Goal: Information Seeking & Learning: Learn about a topic

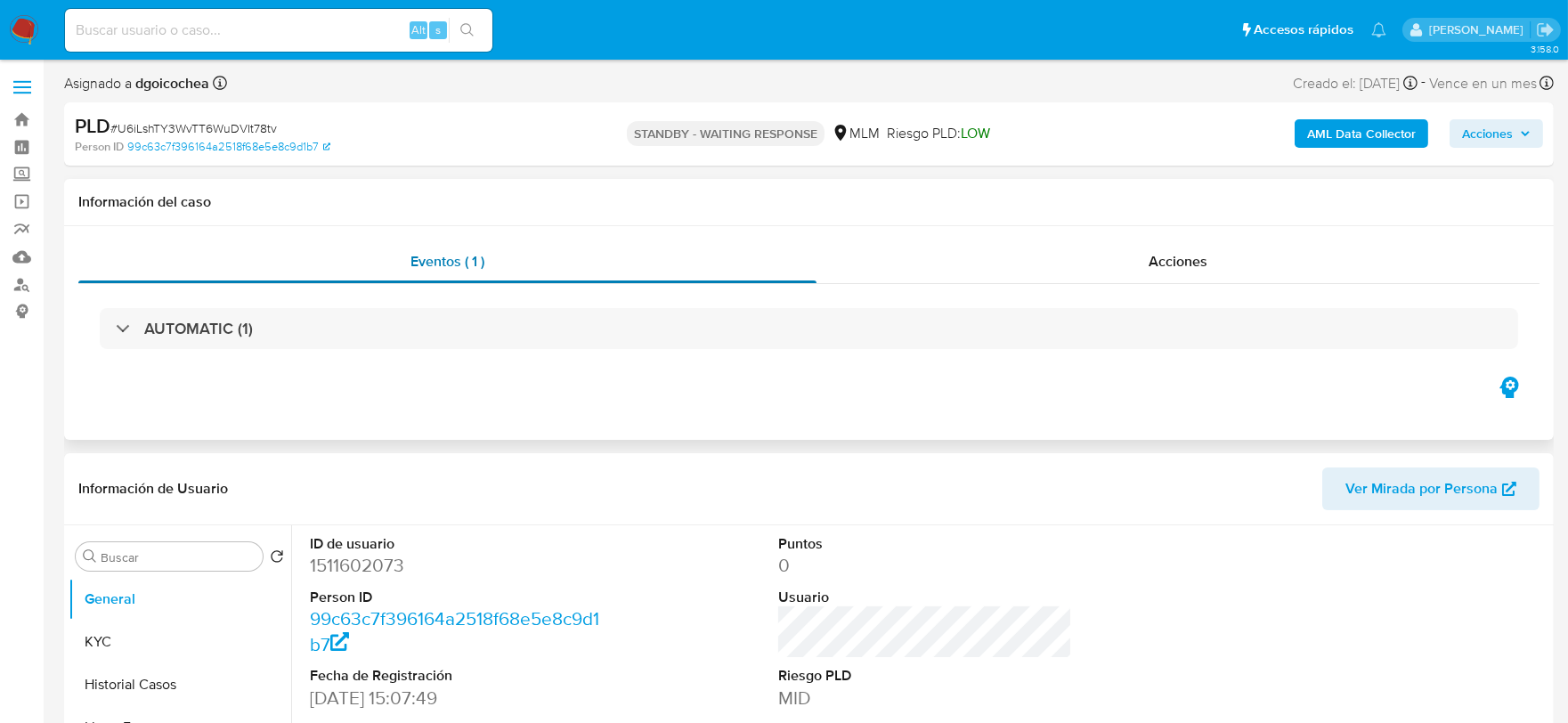
select select "10"
click at [307, 33] on input at bounding box center [278, 30] width 427 height 23
paste input "1391957368"
type input "1391957368"
click at [458, 27] on button "search-icon" at bounding box center [467, 30] width 36 height 25
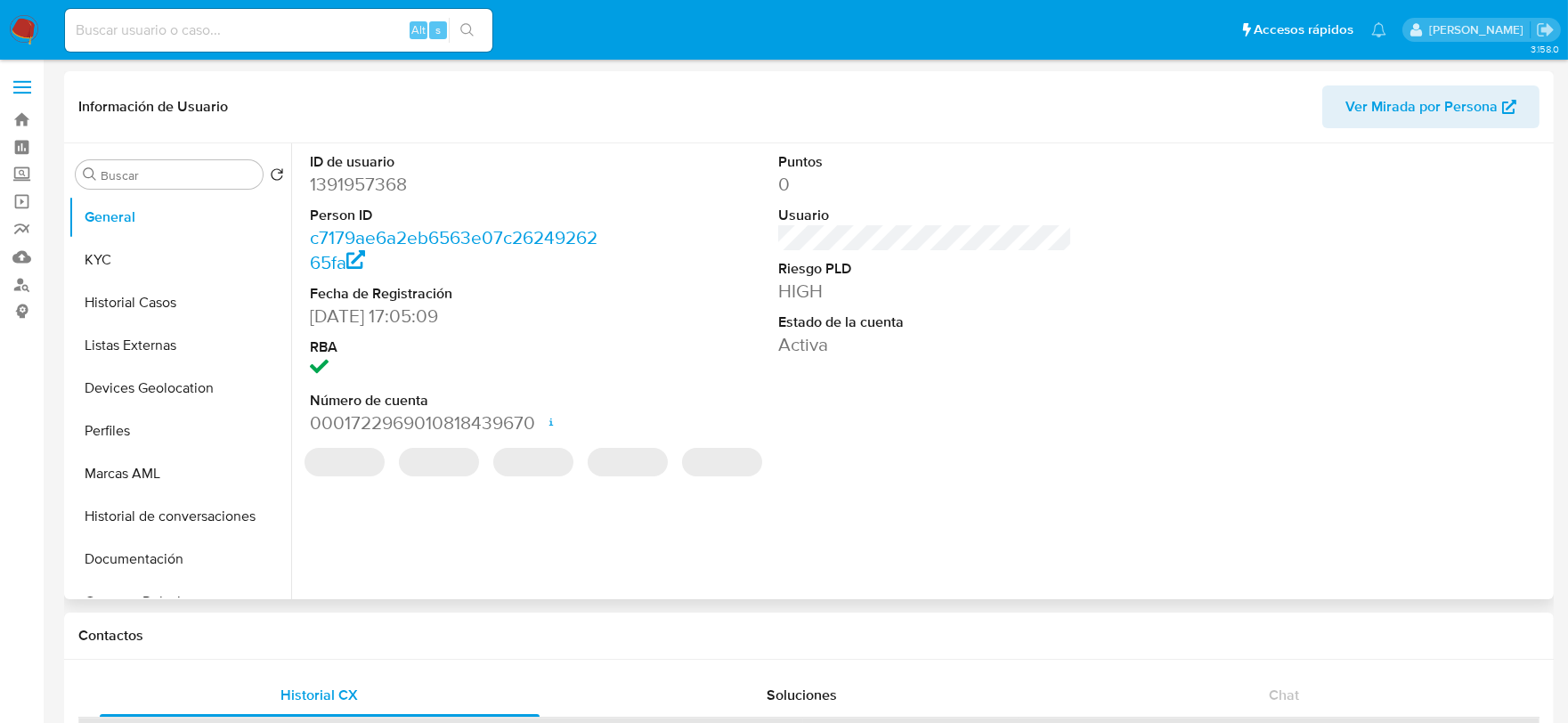
select select "10"
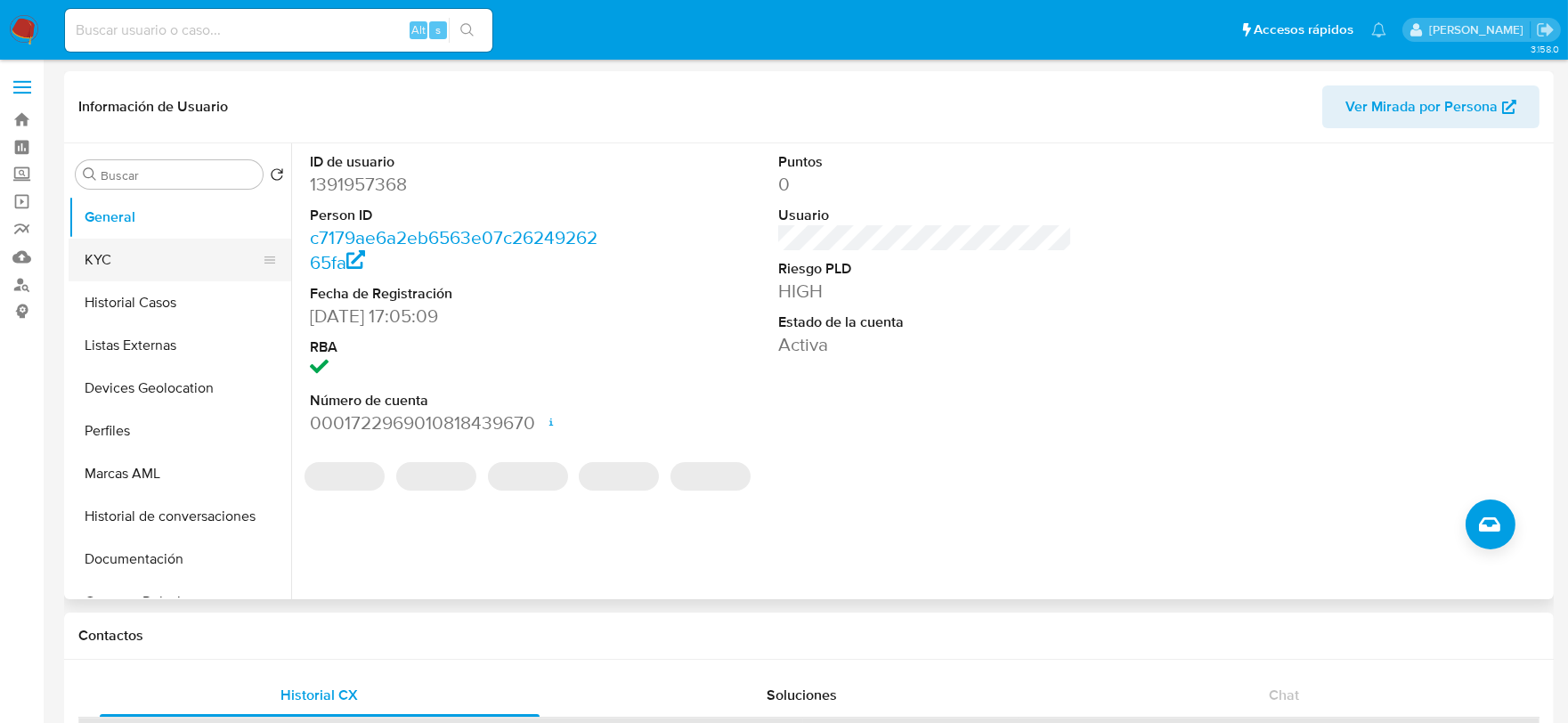
click at [139, 253] on button "KYC" at bounding box center [173, 259] width 209 height 43
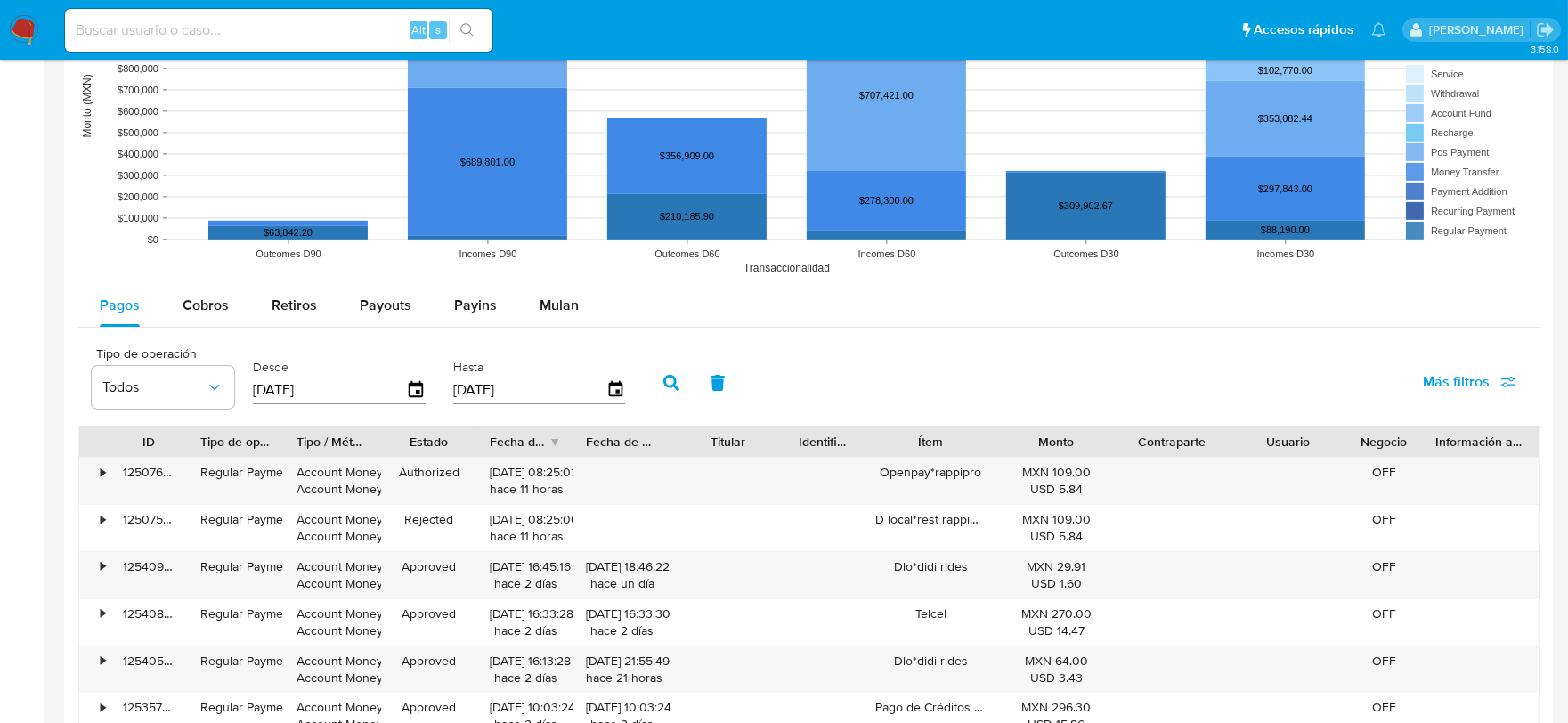
scroll to position [1384, 0]
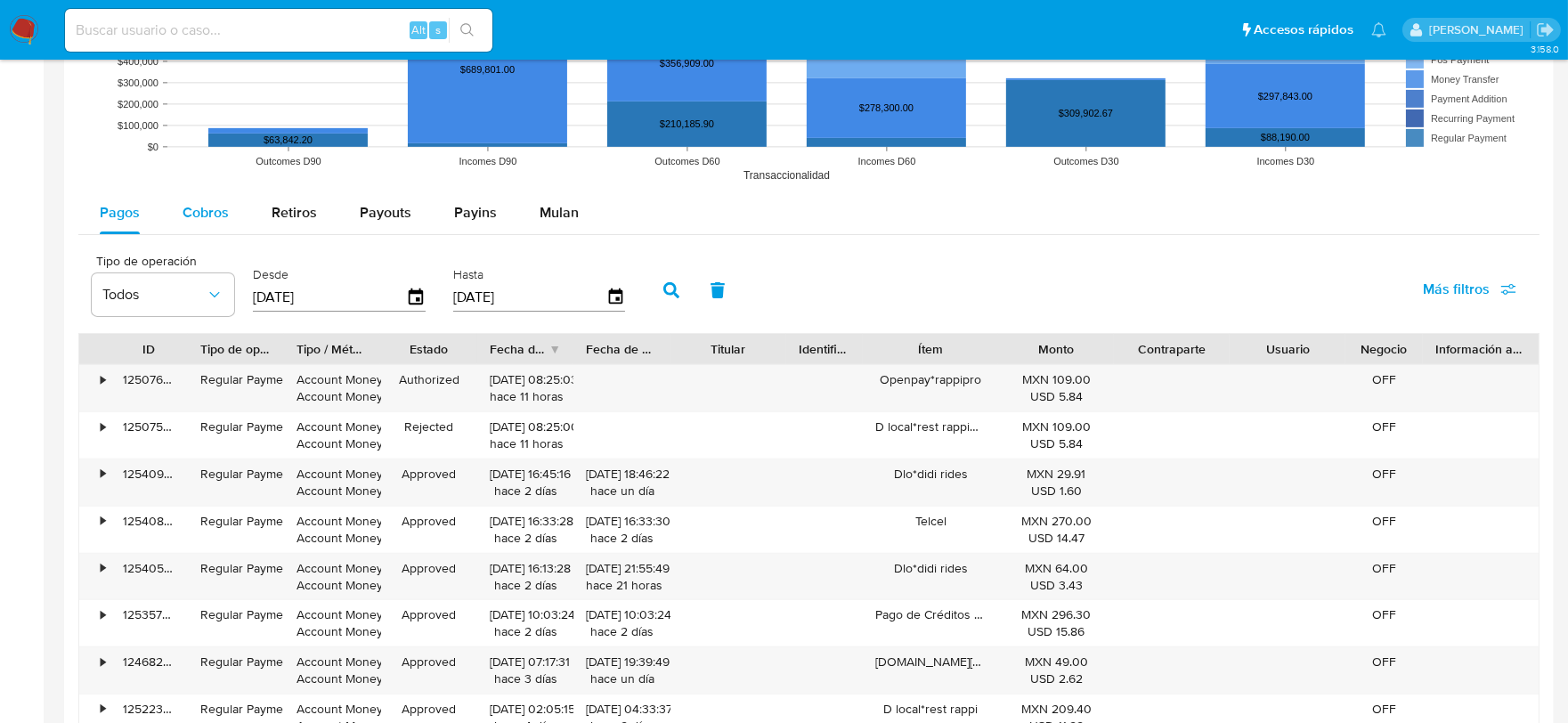
click at [189, 219] on span "Cobros" at bounding box center [205, 213] width 47 height 21
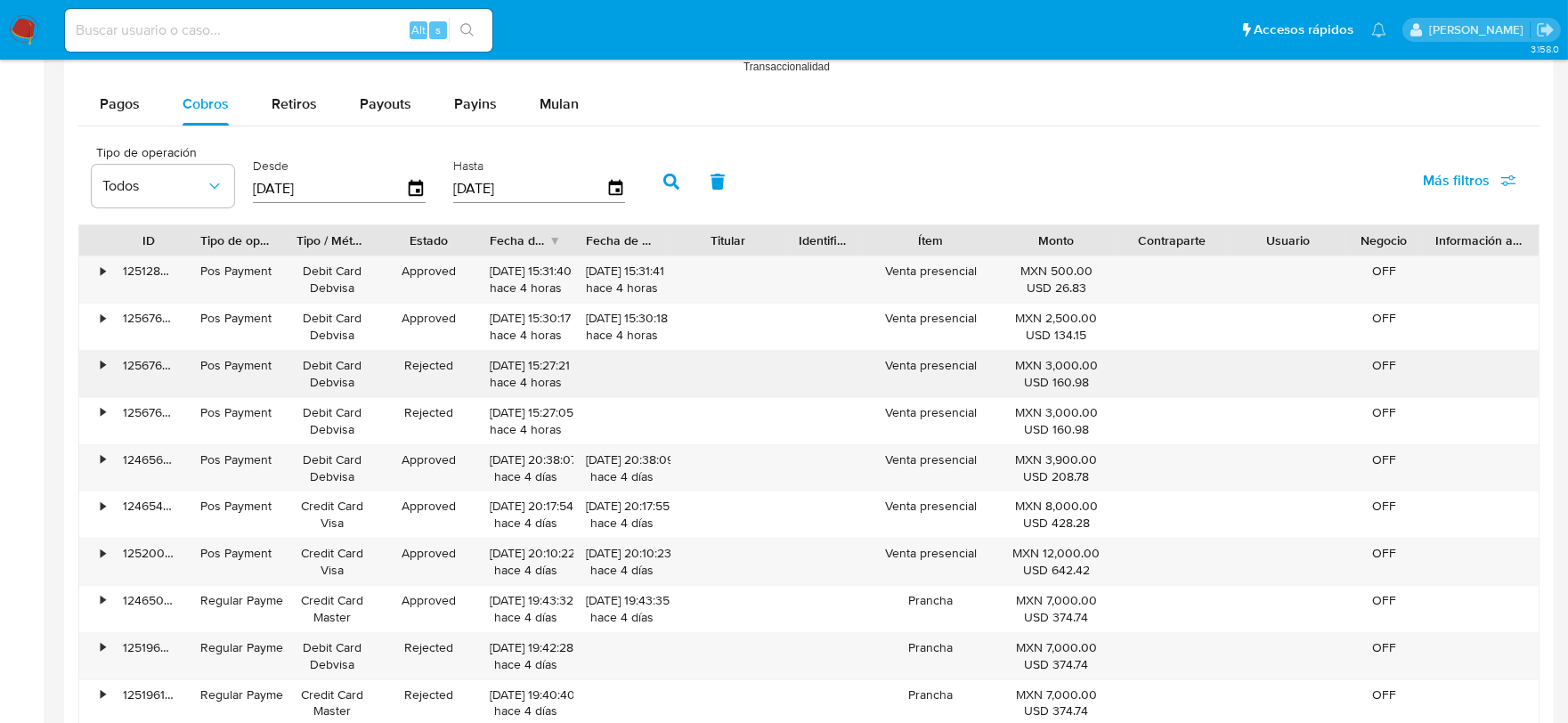
scroll to position [1781, 0]
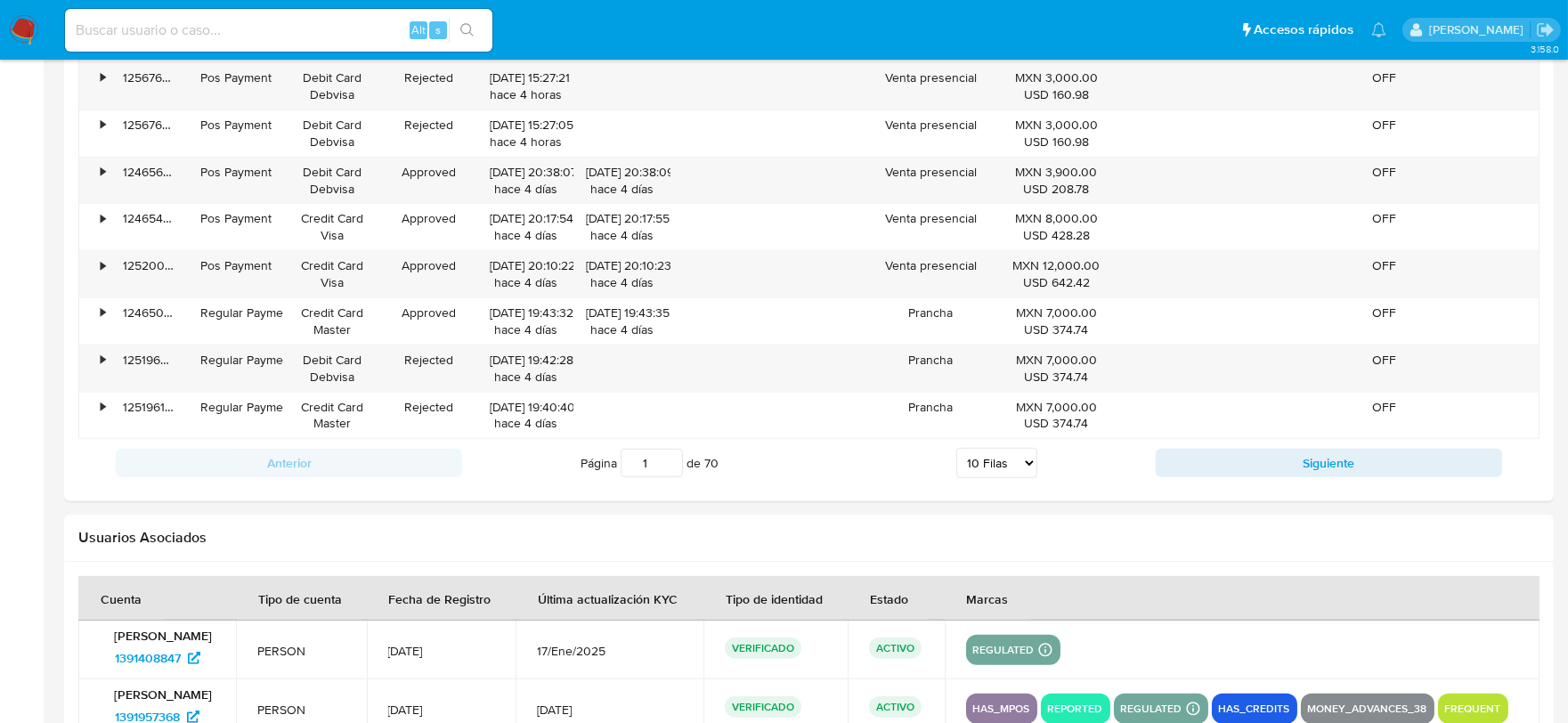
click at [1003, 468] on select "5 Filas 10 Filas 20 Filas 25 Filas 50 Filas 100 Filas" at bounding box center [997, 463] width 81 height 30
select select "100"
click at [957, 452] on select "5 Filas 10 Filas 20 Filas 25 Filas 50 Filas 100 Filas" at bounding box center [997, 463] width 81 height 30
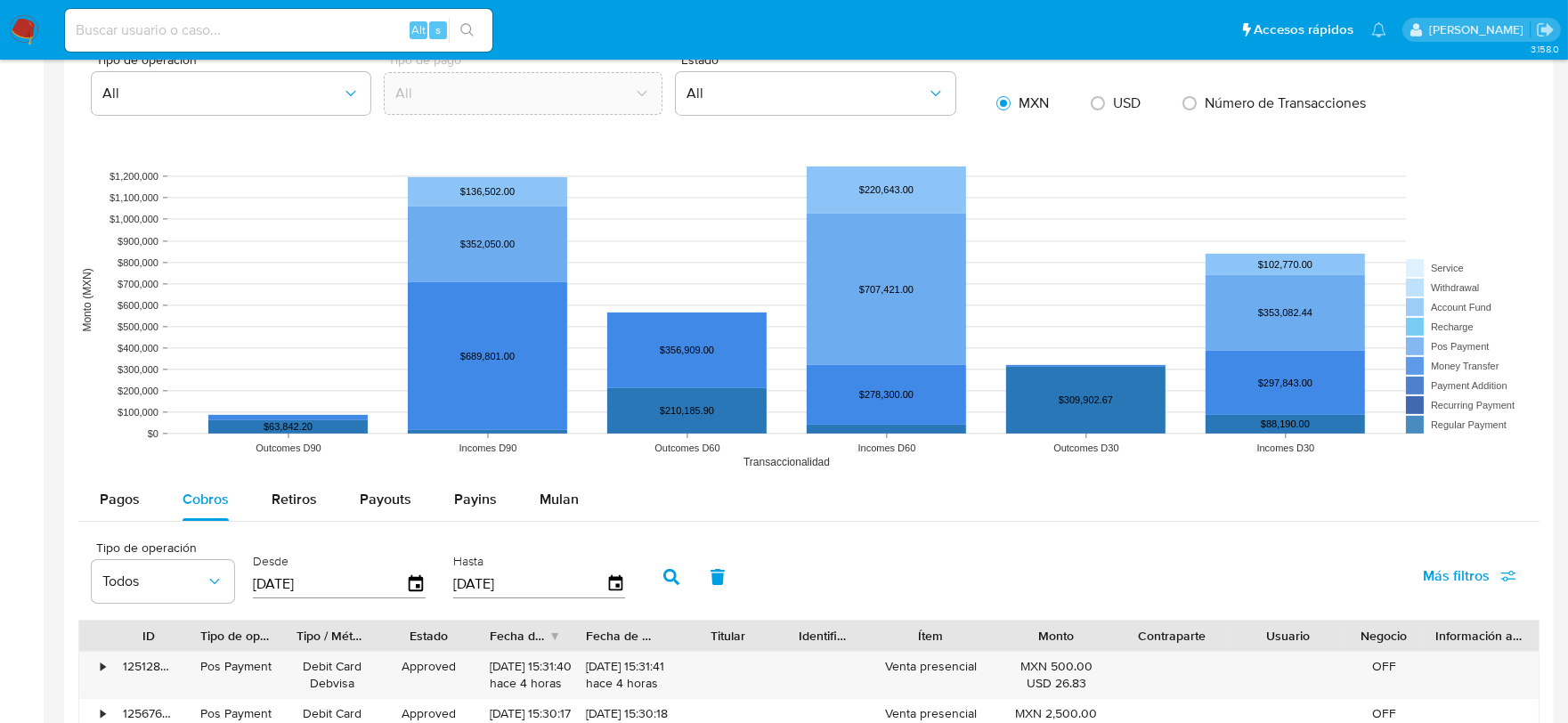
scroll to position [1187, 0]
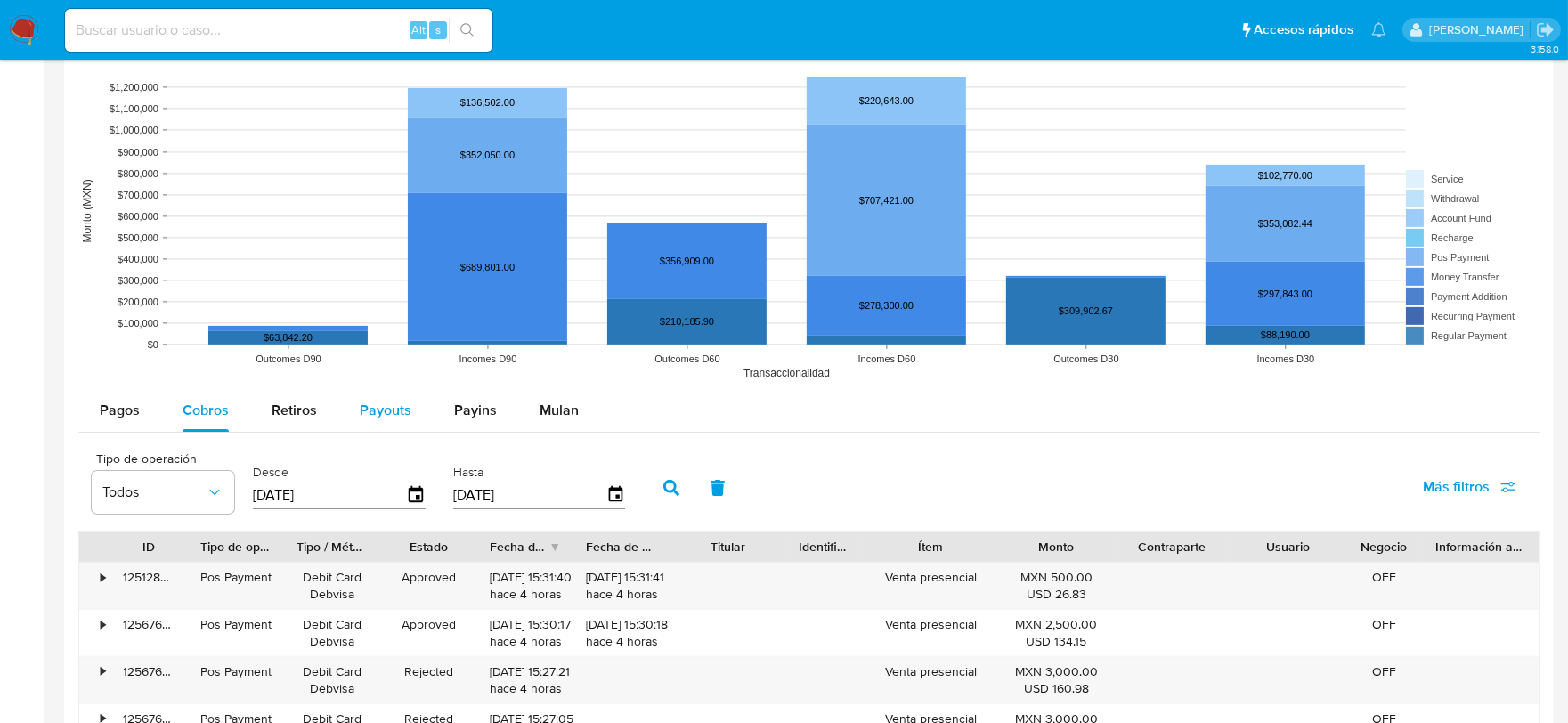
click at [386, 407] on span "Payouts" at bounding box center [385, 410] width 51 height 21
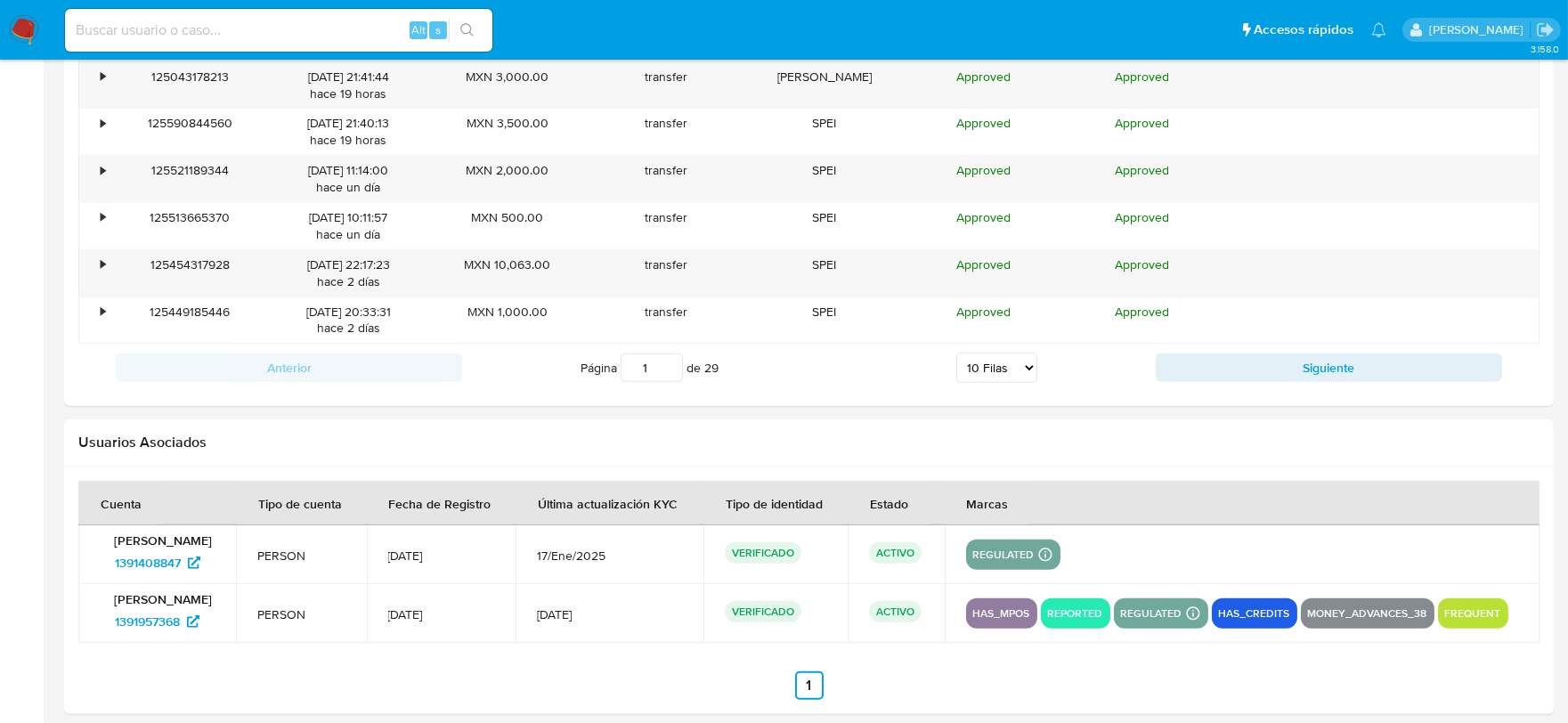
scroll to position [1880, 0]
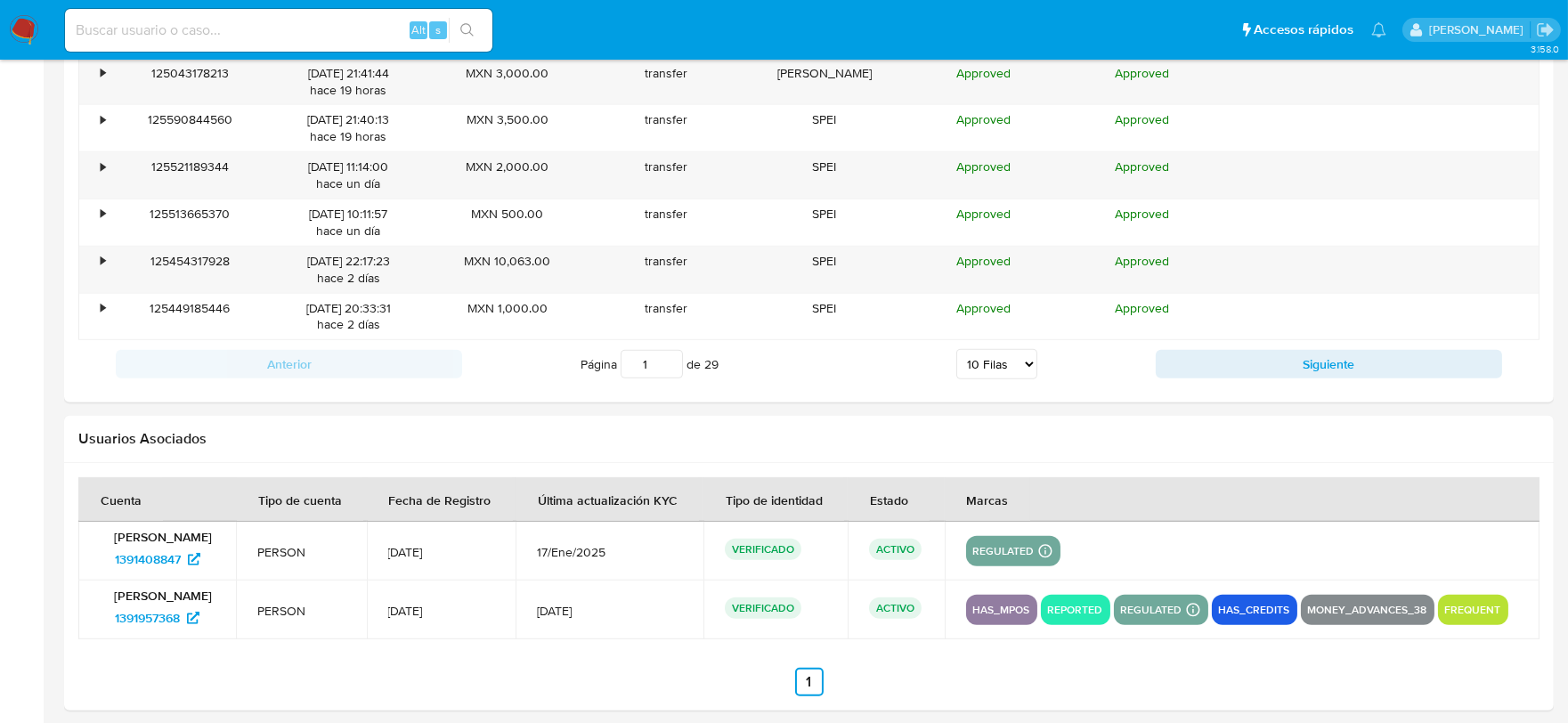
click at [991, 368] on select "5 Filas 10 Filas 20 Filas 25 Filas 50 Filas 100 Filas" at bounding box center [997, 364] width 81 height 30
select select "100"
click at [957, 353] on select "5 Filas 10 Filas 20 Filas 25 Filas 50 Filas 100 Filas" at bounding box center [997, 364] width 81 height 30
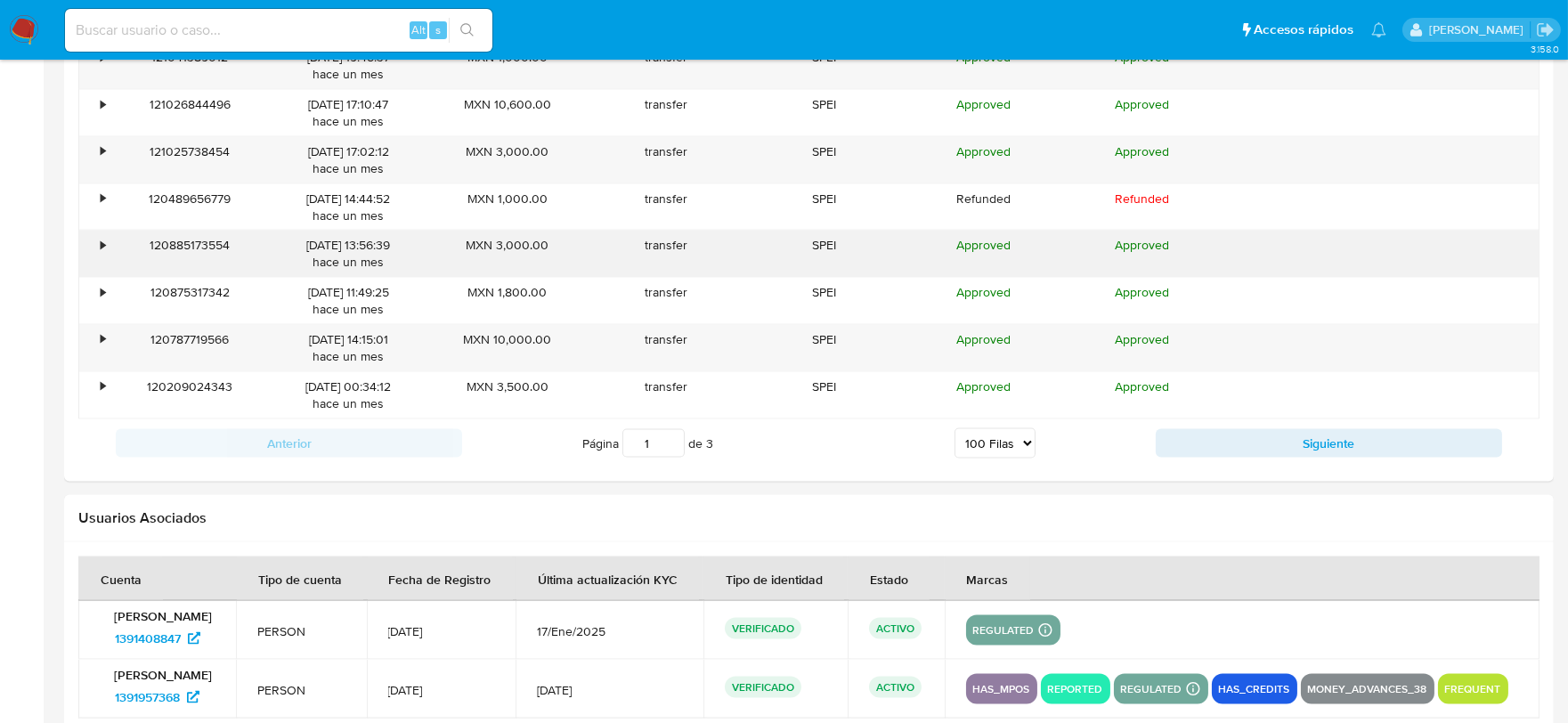
scroll to position [6232, 0]
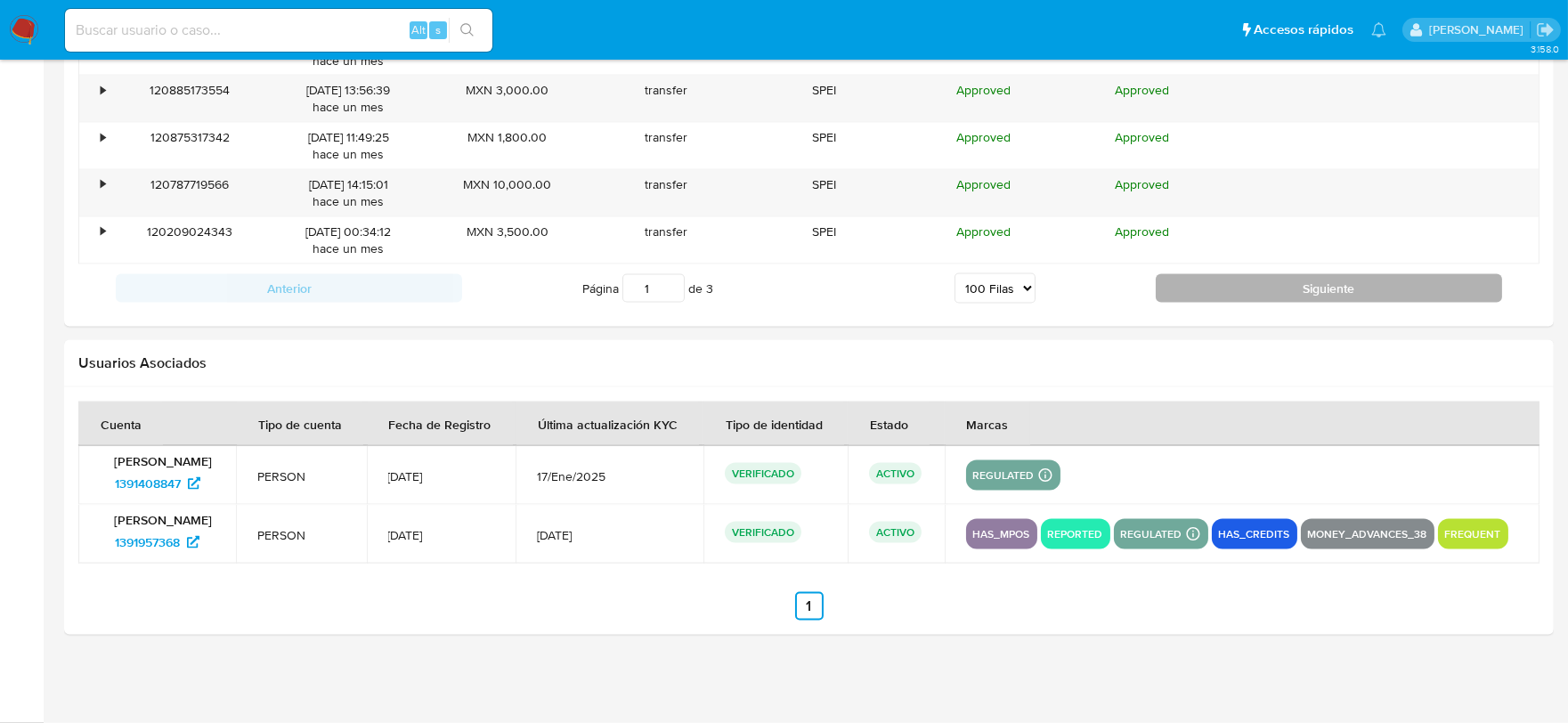
click at [1215, 274] on button "Siguiente" at bounding box center [1329, 288] width 346 height 28
type input "2"
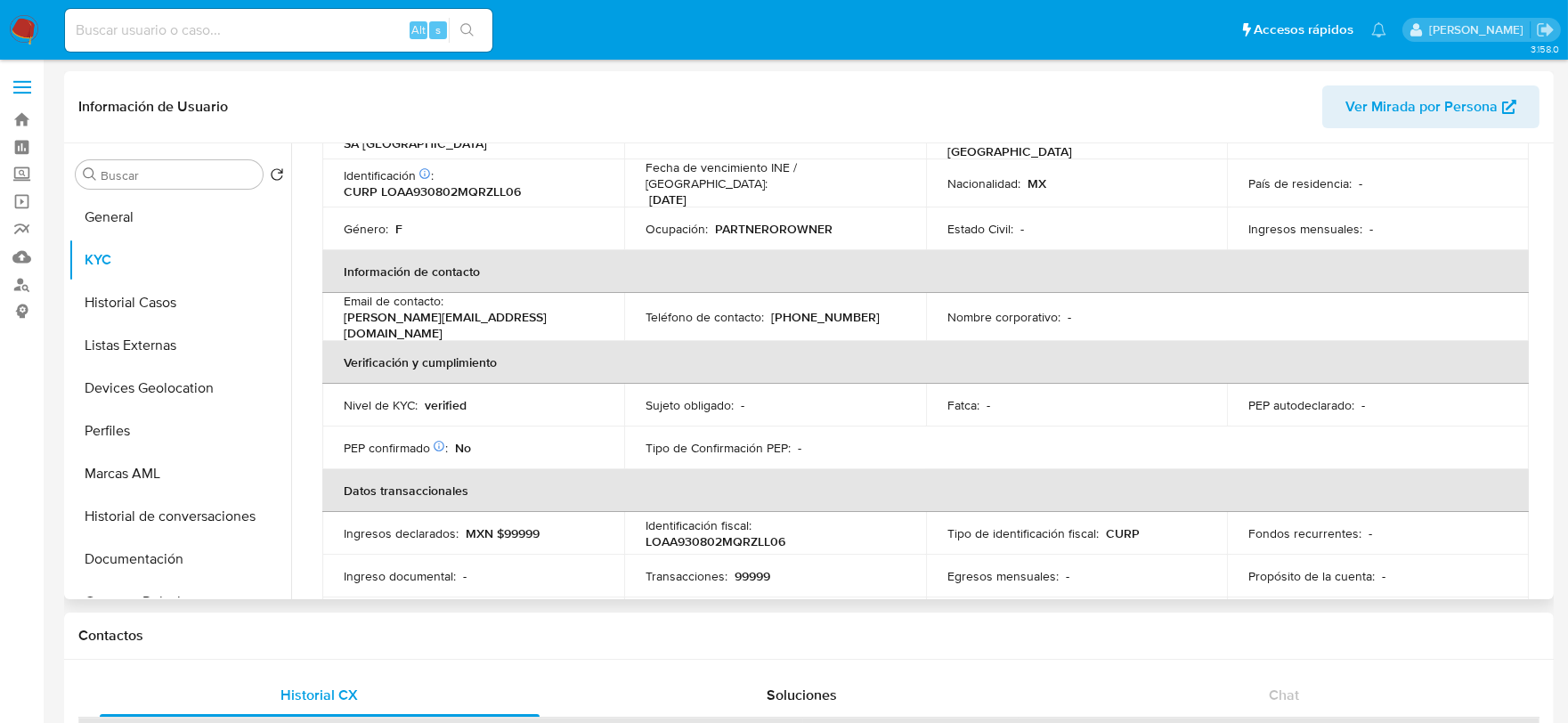
scroll to position [0, 0]
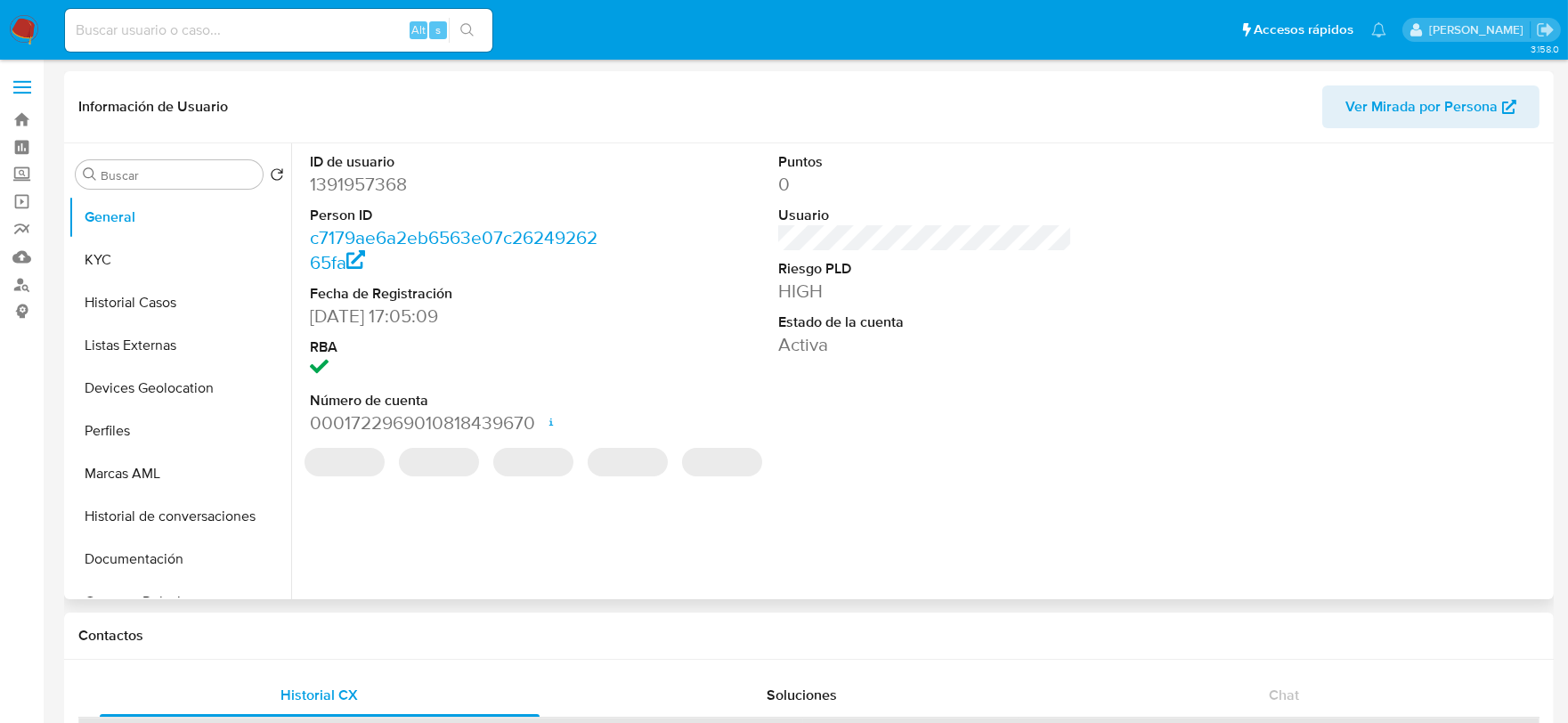
select select "10"
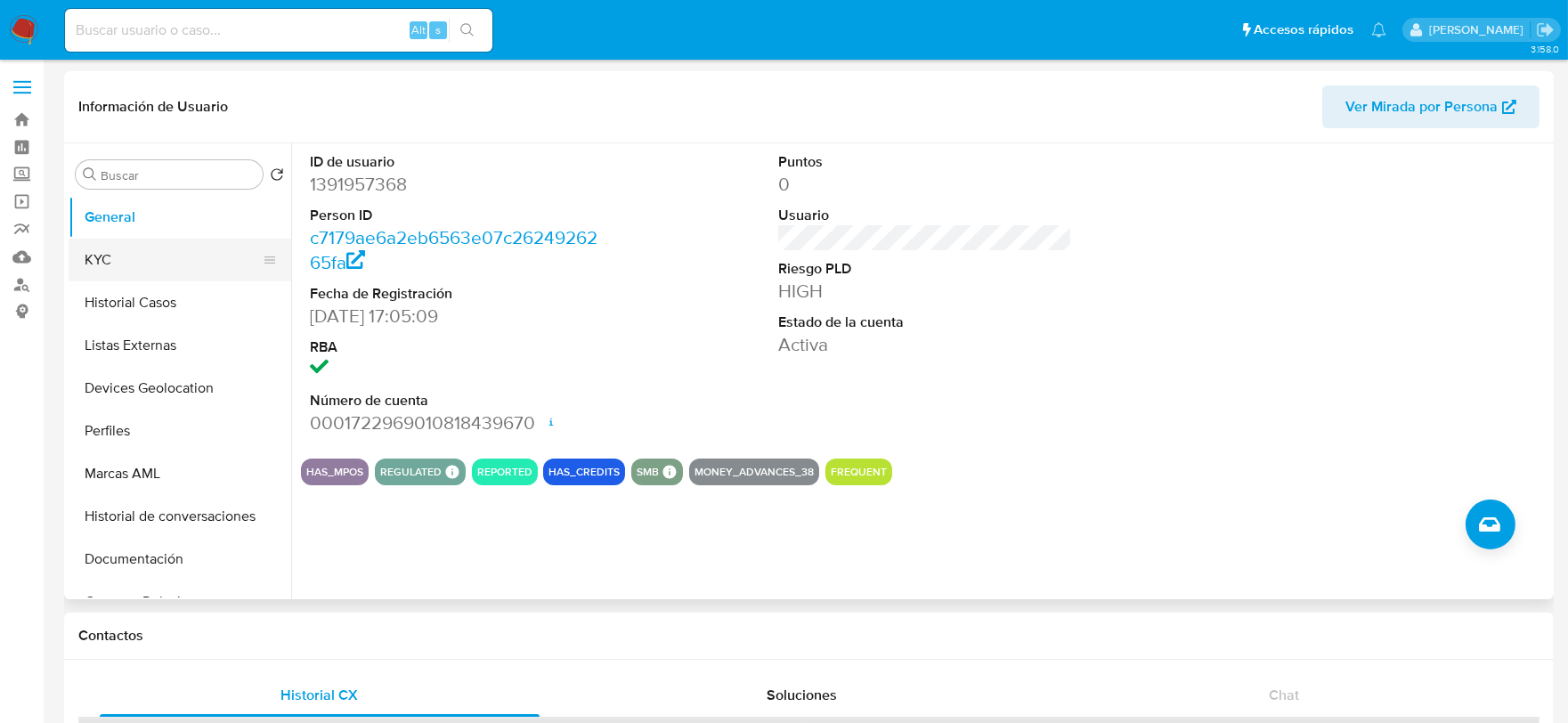
click at [116, 259] on button "KYC" at bounding box center [173, 259] width 209 height 43
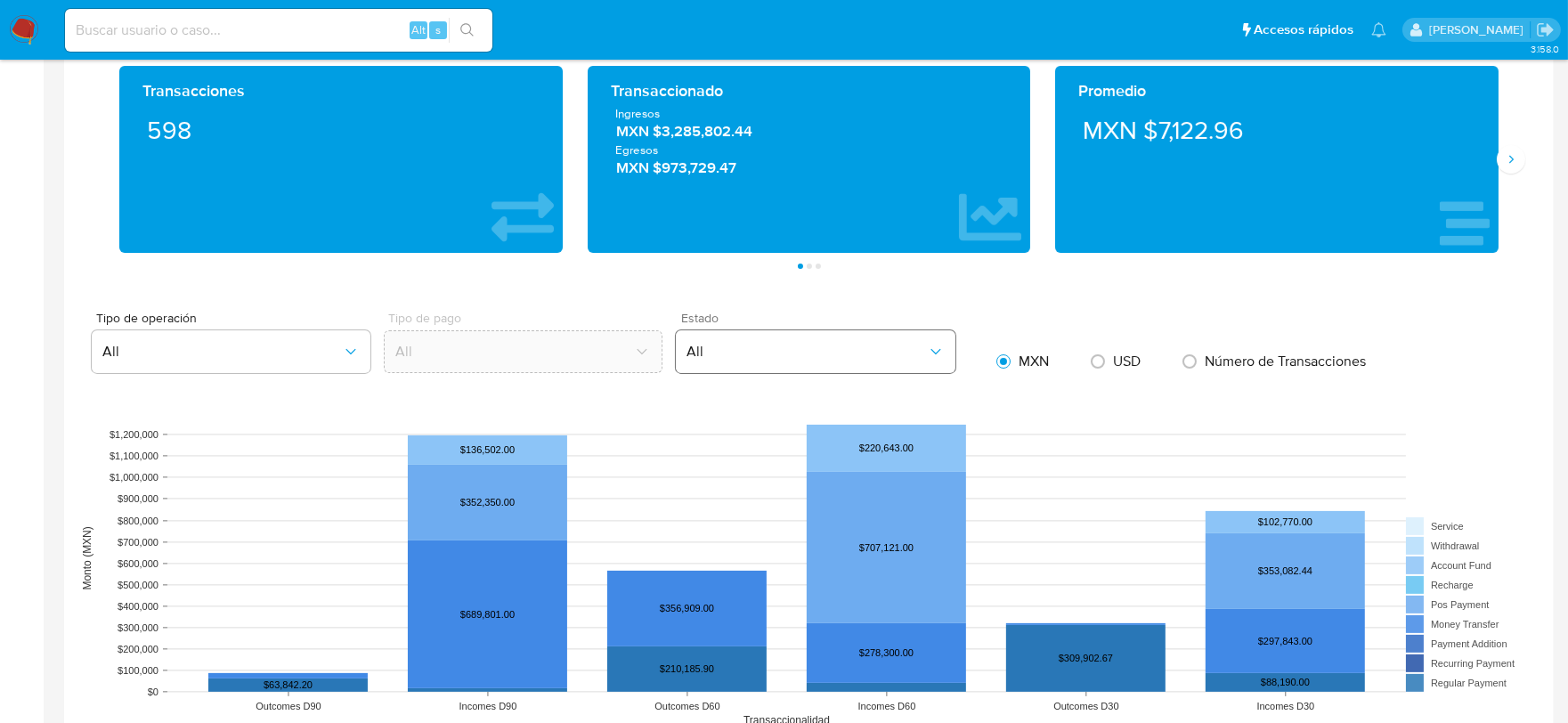
scroll to position [1088, 0]
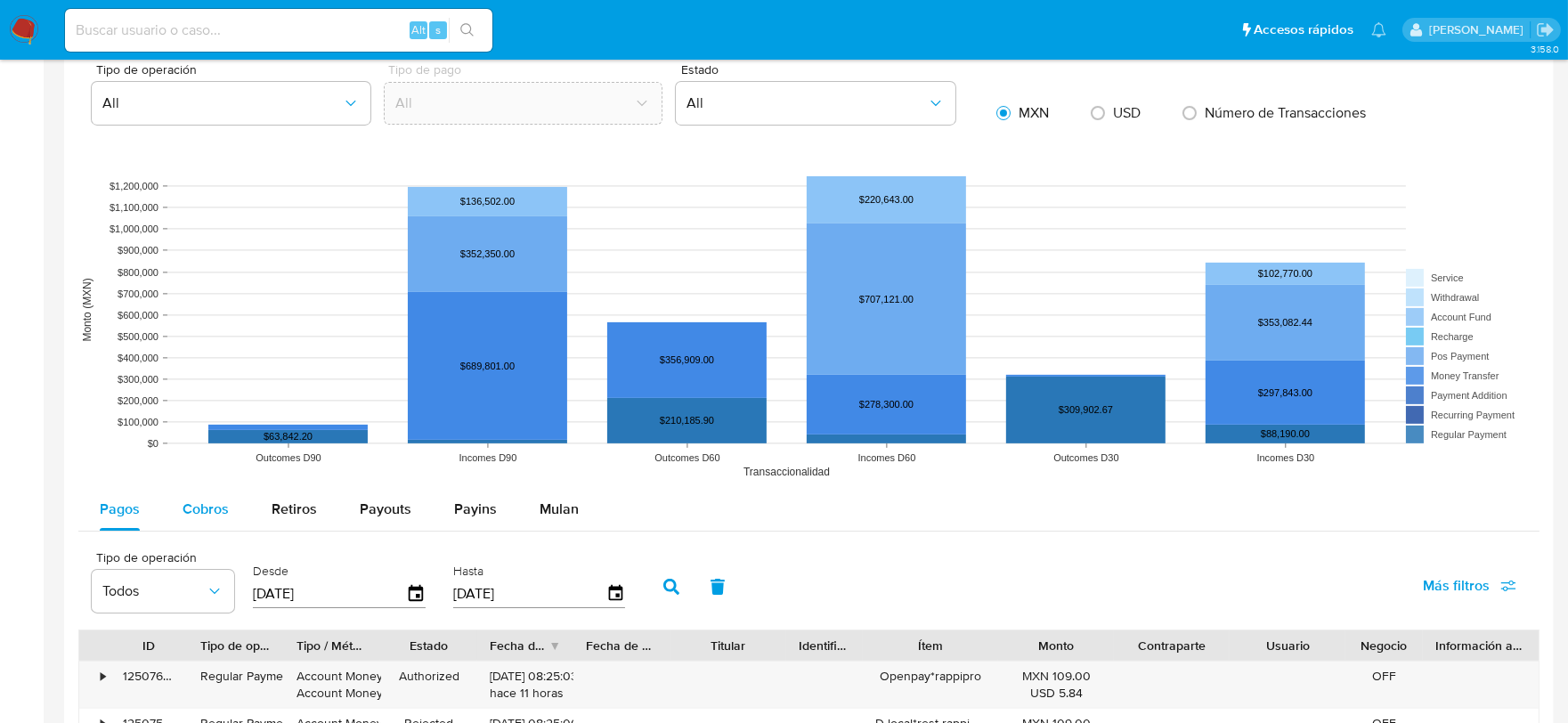
click at [205, 509] on span "Cobros" at bounding box center [205, 509] width 47 height 21
select select "10"
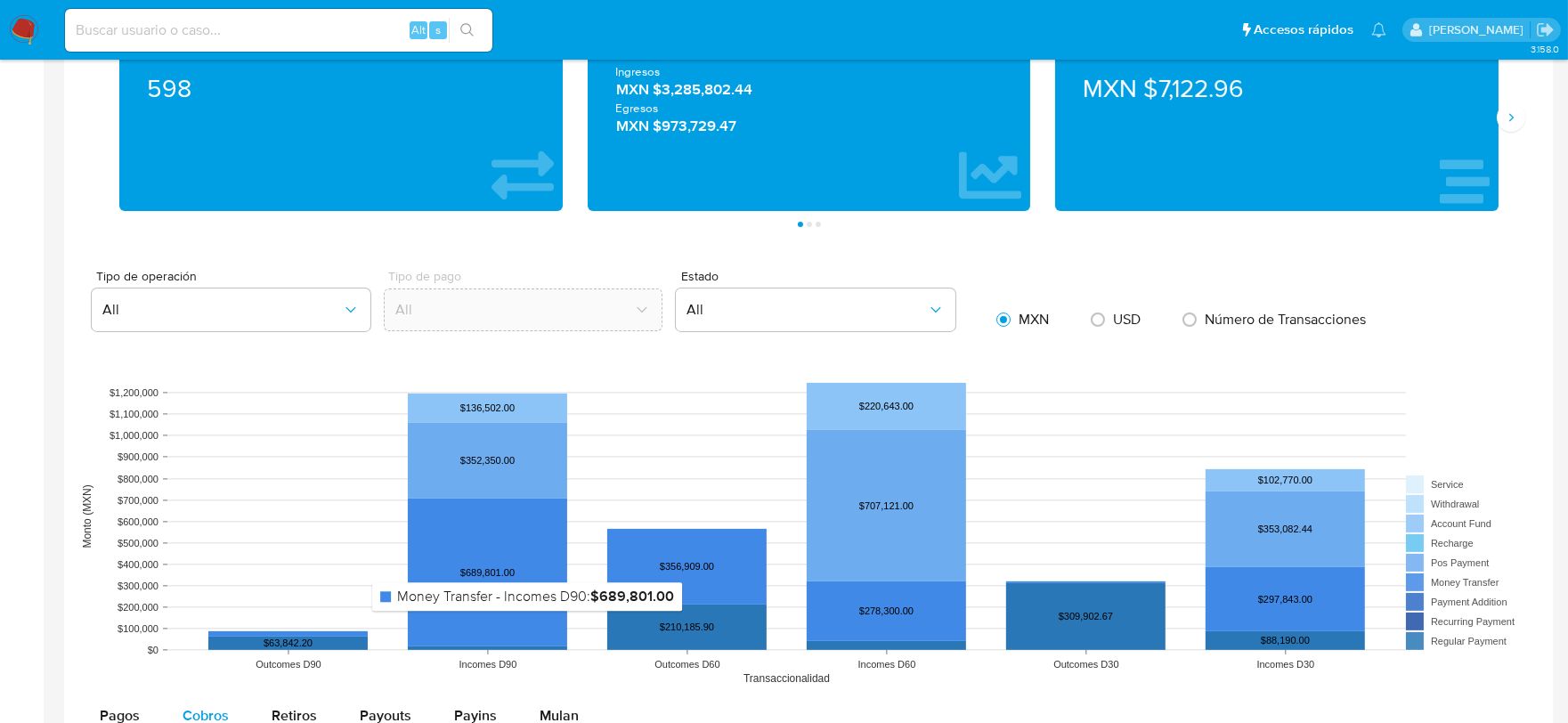
scroll to position [615, 0]
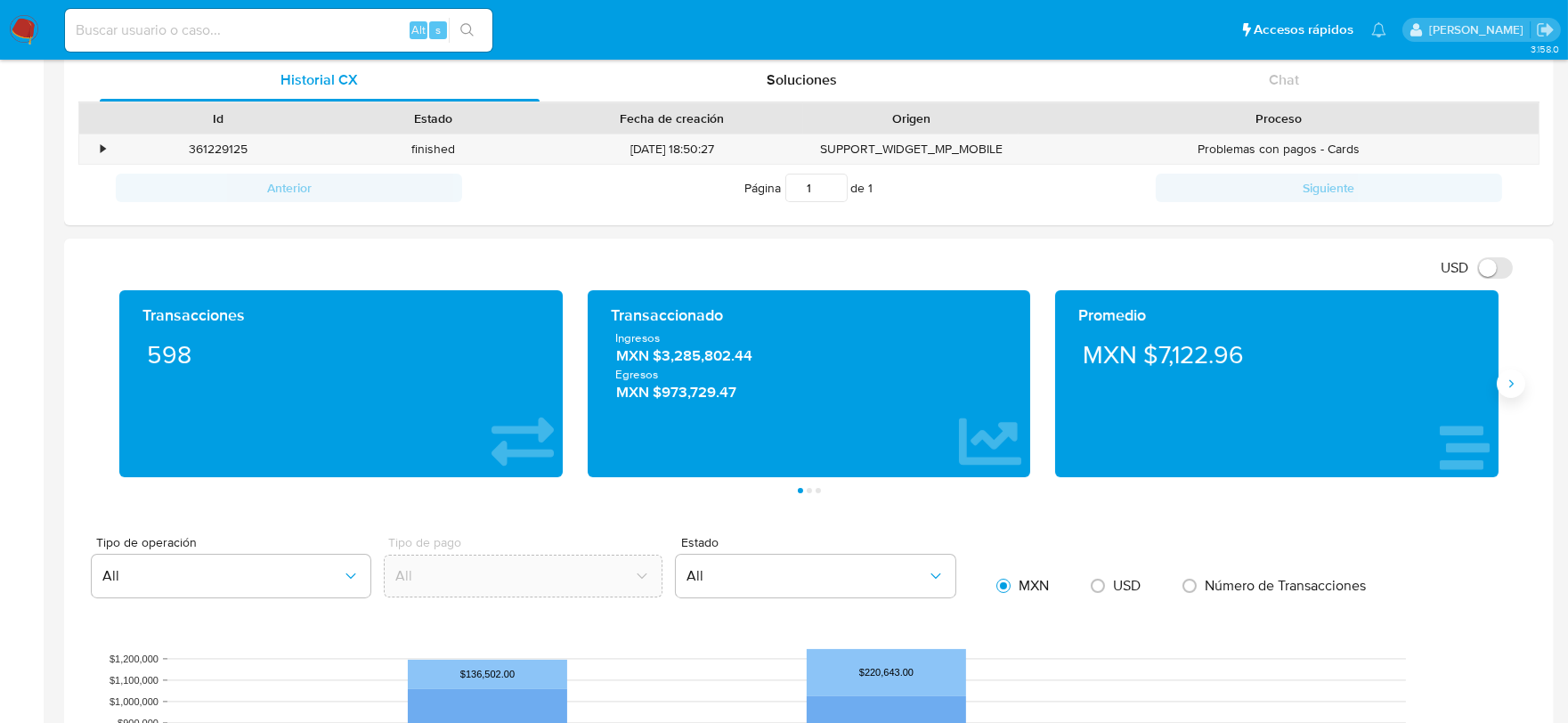
click at [1518, 385] on icon "Siguiente" at bounding box center [1511, 383] width 14 height 14
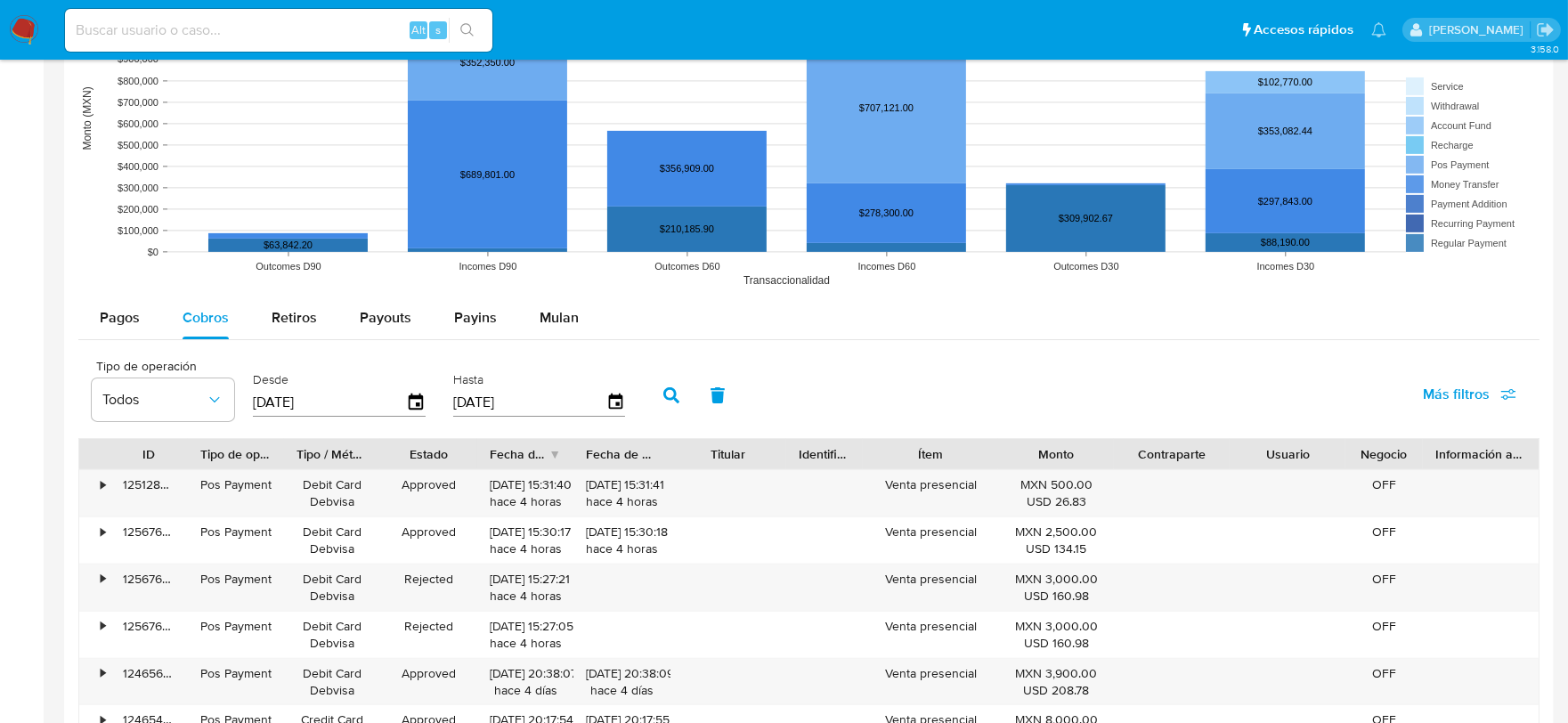
scroll to position [1307, 0]
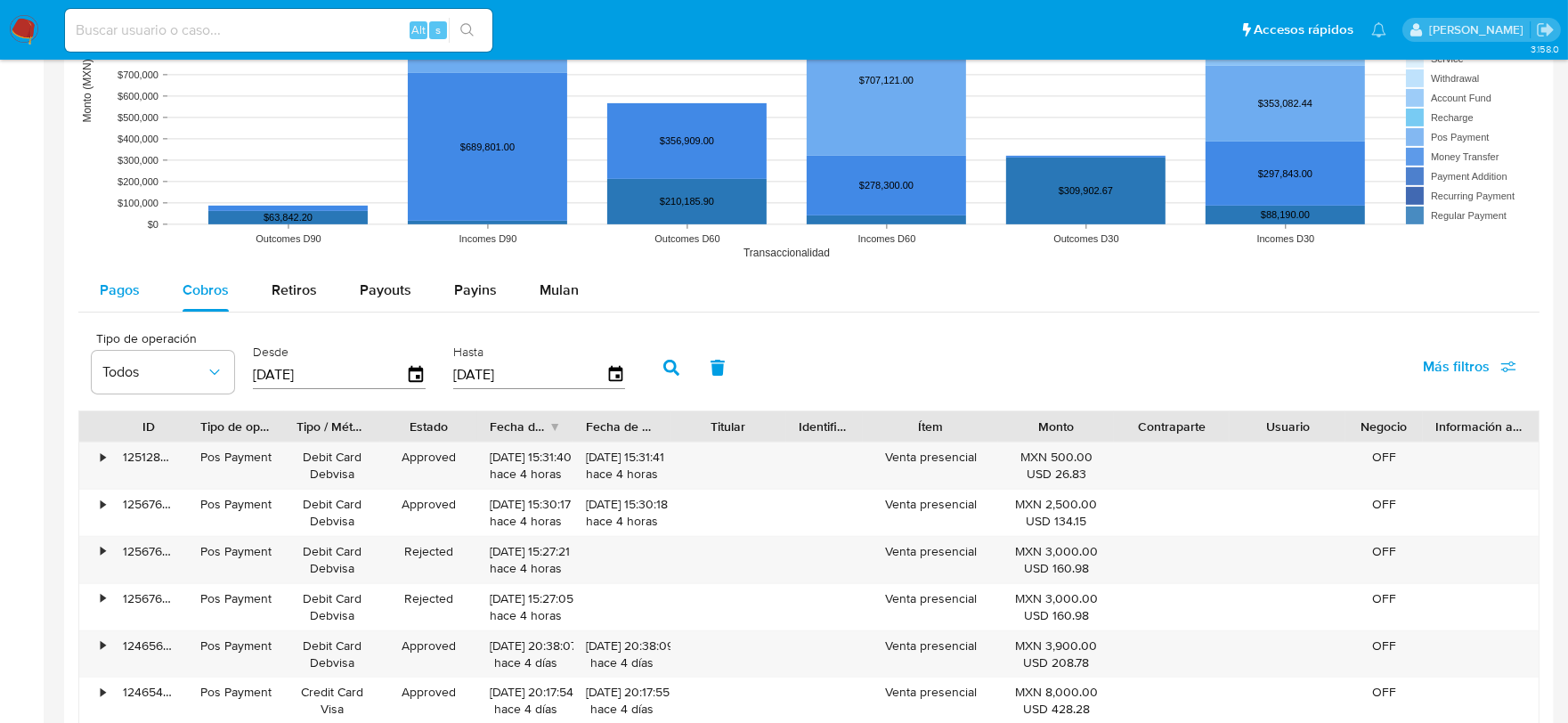
click at [109, 287] on span "Pagos" at bounding box center [120, 290] width 40 height 21
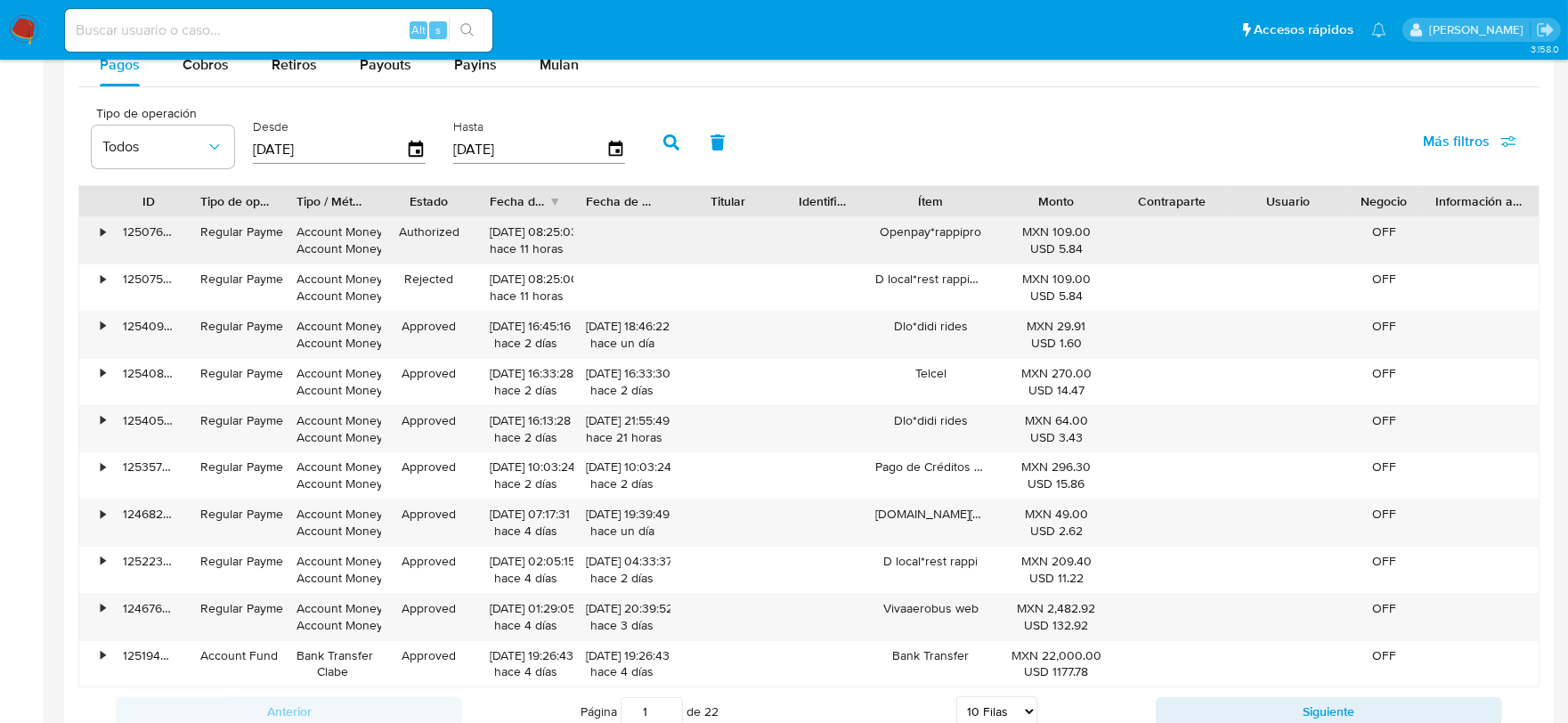
scroll to position [1703, 0]
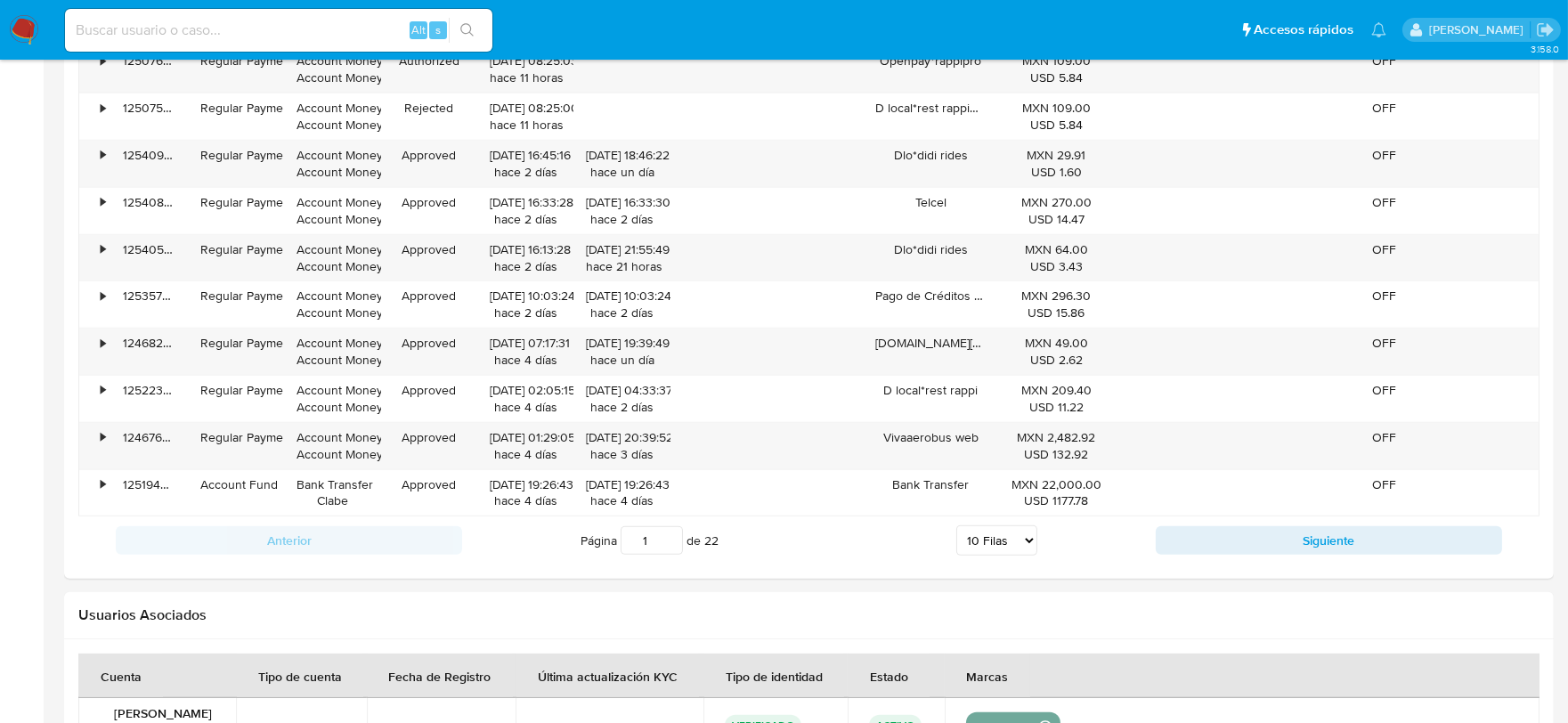
click at [1017, 543] on select "5 Filas 10 Filas 20 Filas 25 Filas 50 Filas 100 Filas" at bounding box center [997, 541] width 81 height 30
click at [957, 528] on select "5 Filas 10 Filas 20 Filas 25 Filas 50 Filas 100 Filas" at bounding box center [997, 541] width 81 height 30
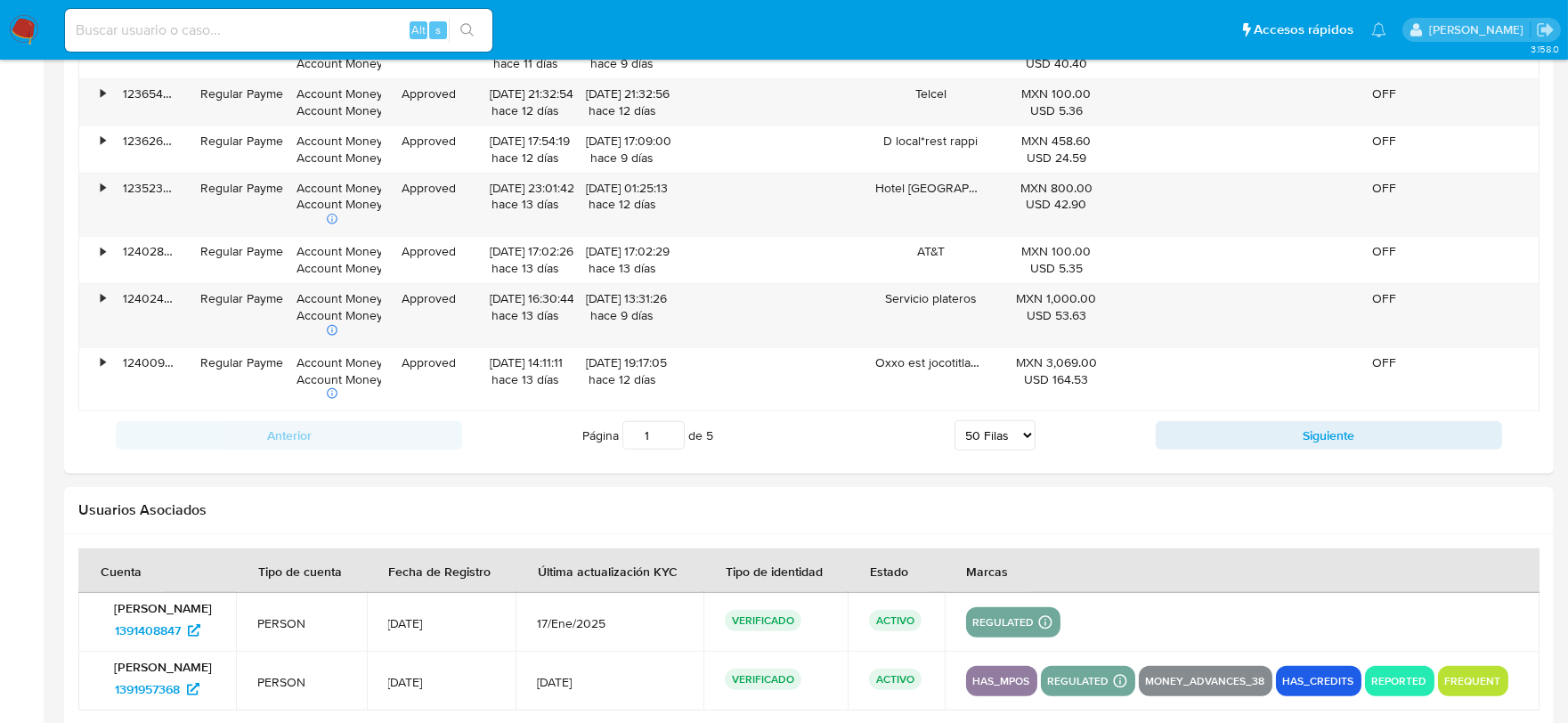
scroll to position [3879, 0]
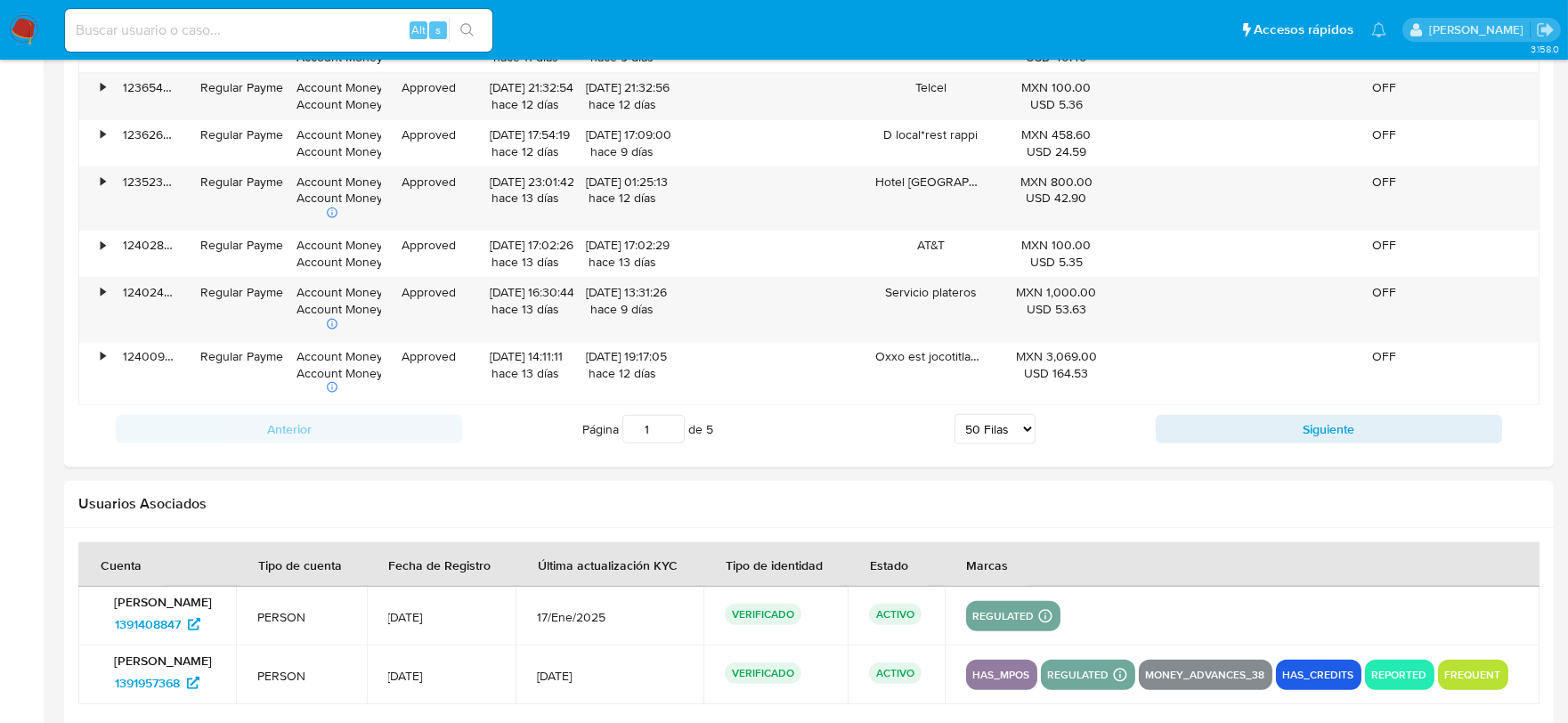
drag, startPoint x: 1002, startPoint y: 427, endPoint x: 996, endPoint y: 438, distance: 12.5
click at [1002, 427] on select "5 Filas 10 Filas 20 Filas 25 Filas 50 Filas 100 Filas" at bounding box center [995, 429] width 81 height 30
select select "100"
click at [955, 420] on select "5 Filas 10 Filas 20 Filas 25 Filas 50 Filas 100 Filas" at bounding box center [995, 429] width 81 height 30
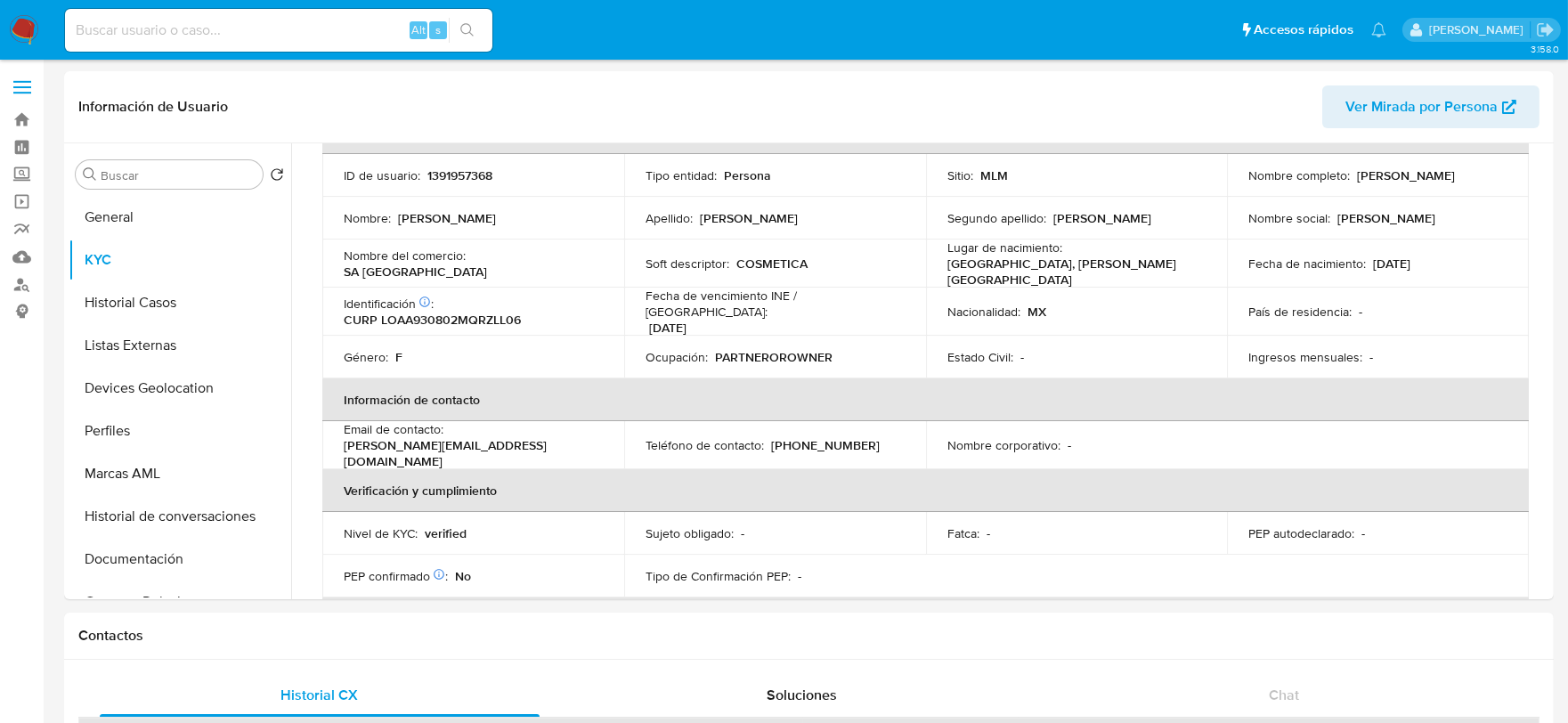
scroll to position [99, 0]
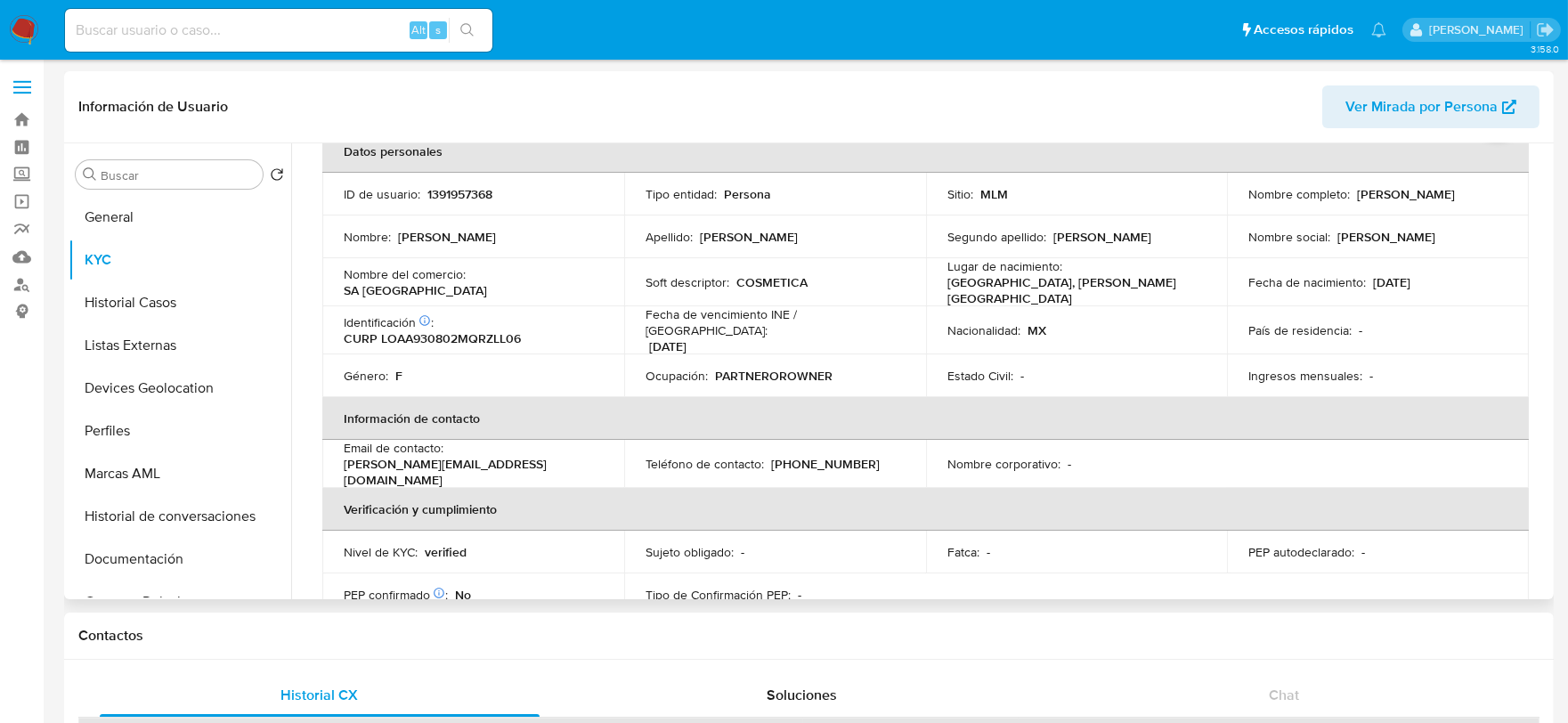
click at [483, 333] on p "CURP LOAA930802MQRZLL06" at bounding box center [432, 338] width 177 height 16
copy p "LOAA930802MQRZLL06"
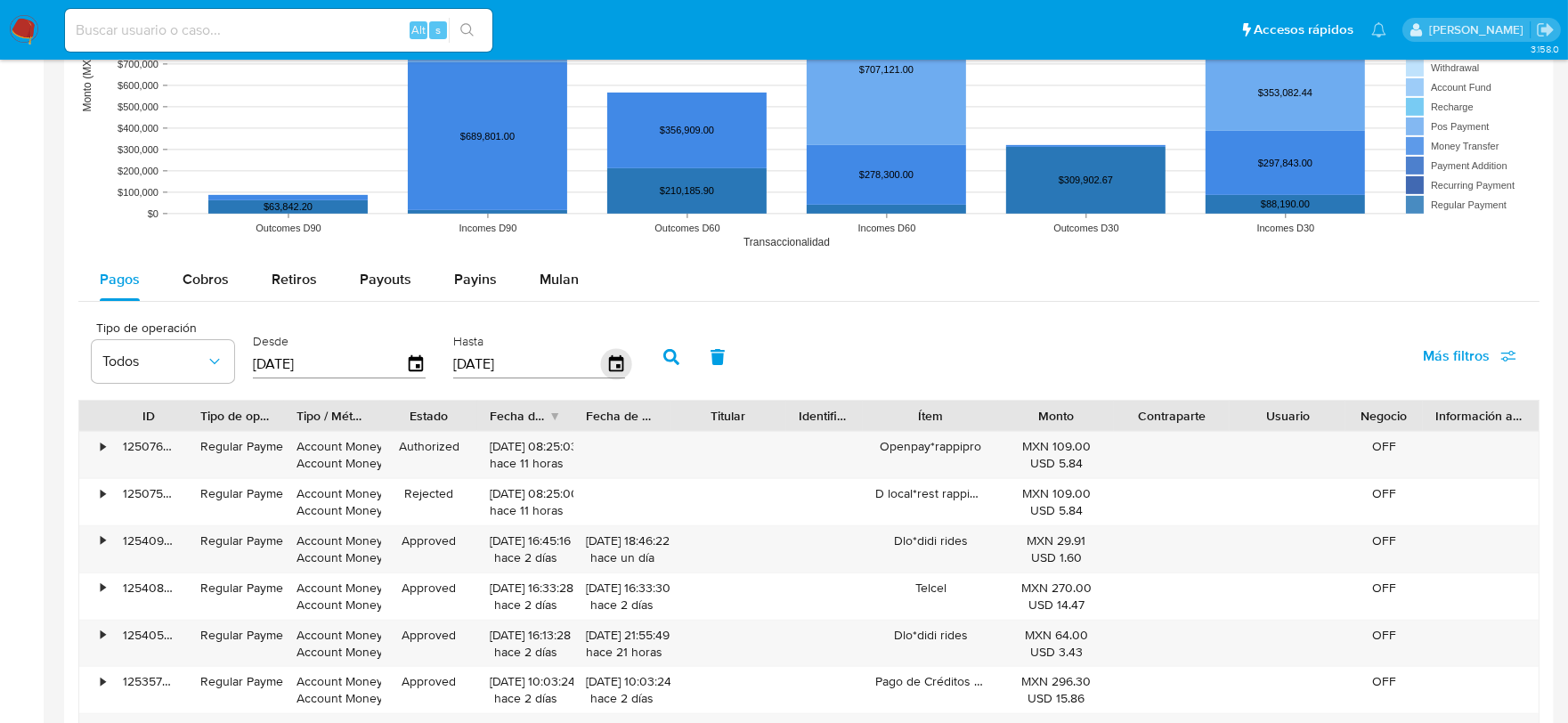
scroll to position [1680, 0]
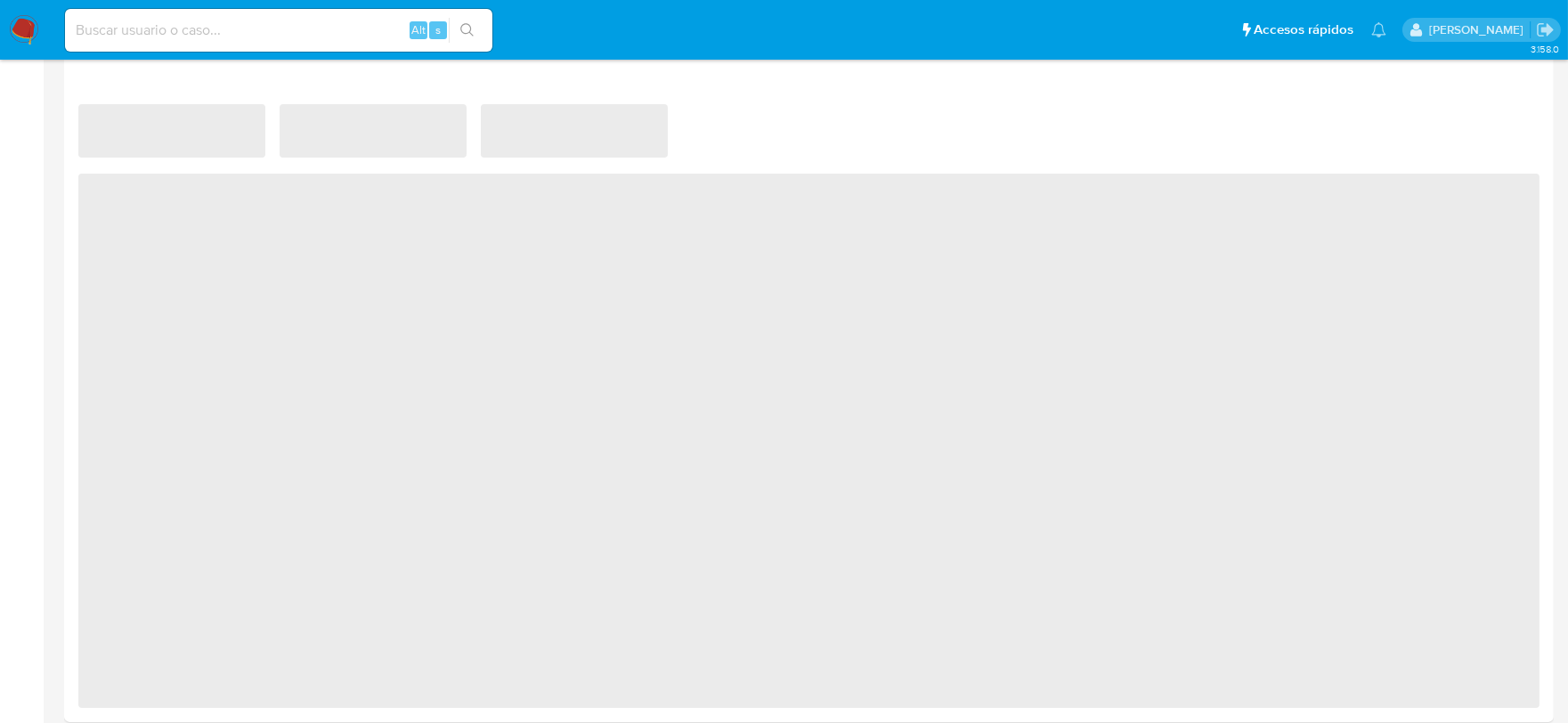
scroll to position [593, 0]
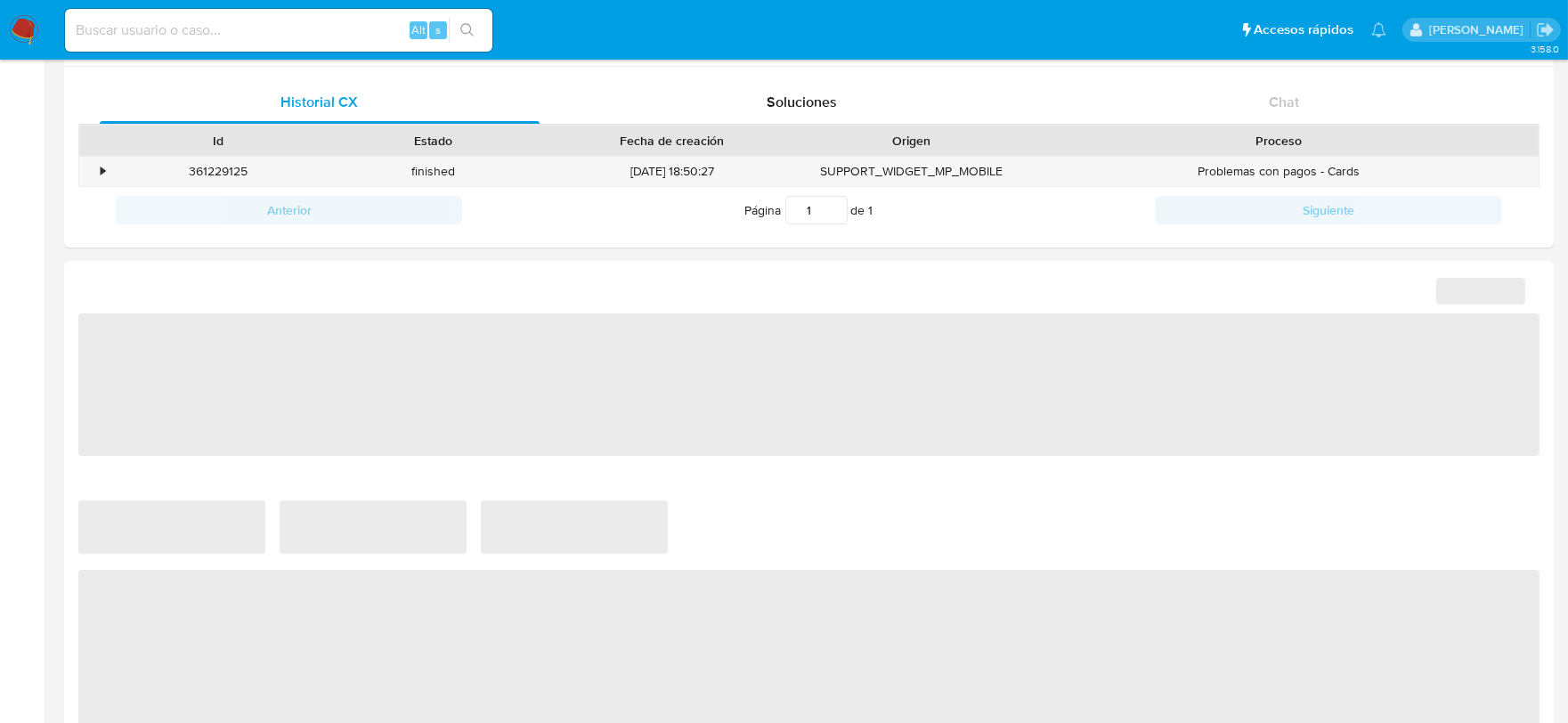
select select "10"
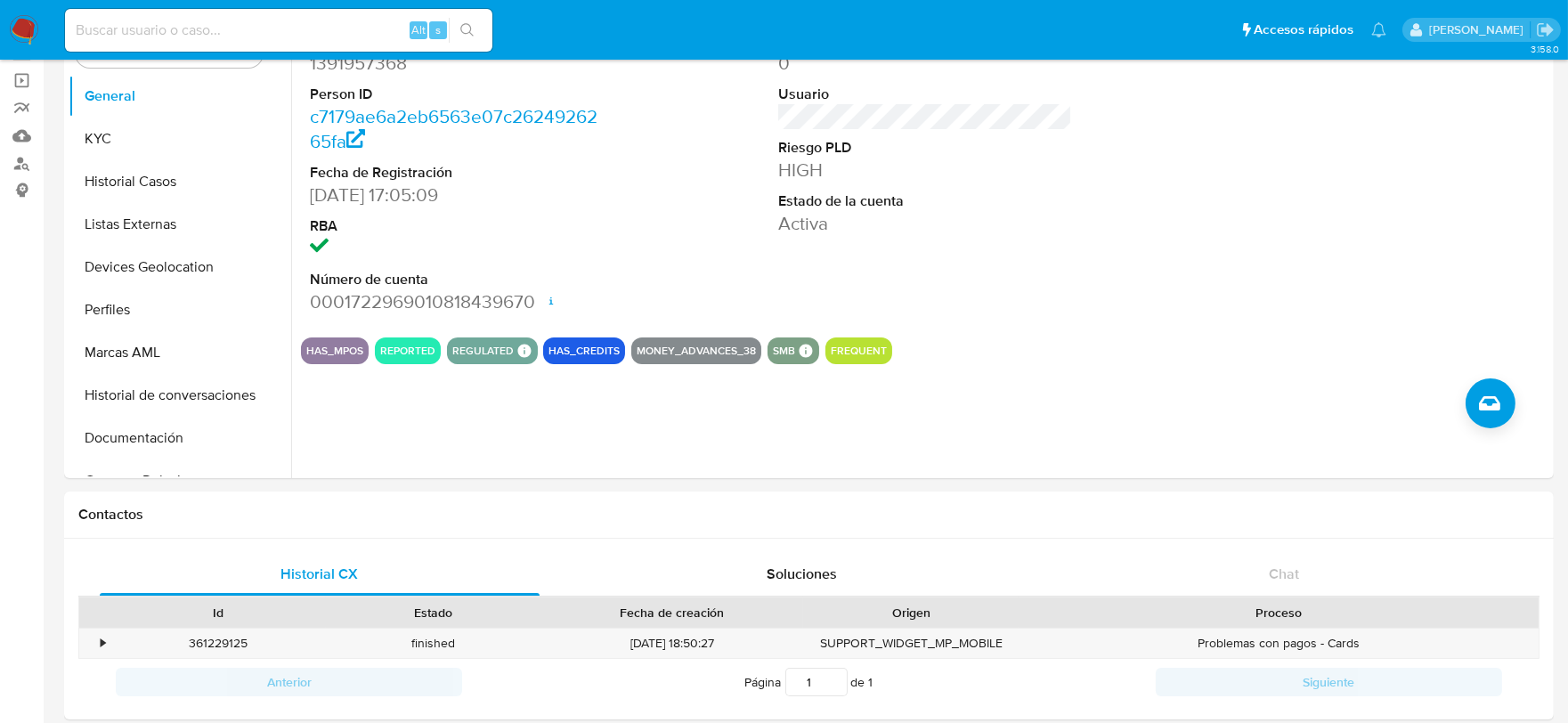
scroll to position [0, 0]
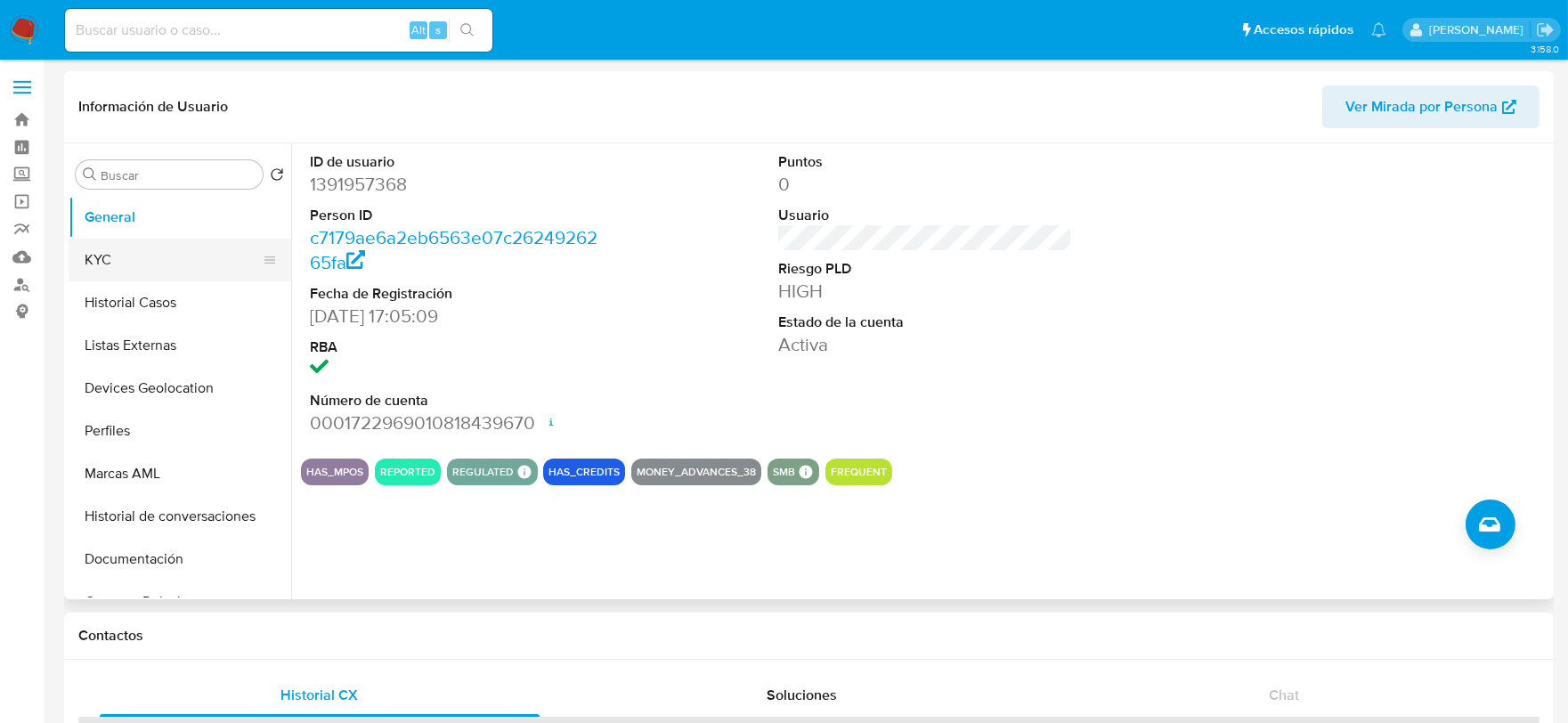
click at [135, 256] on button "KYC" at bounding box center [173, 259] width 209 height 43
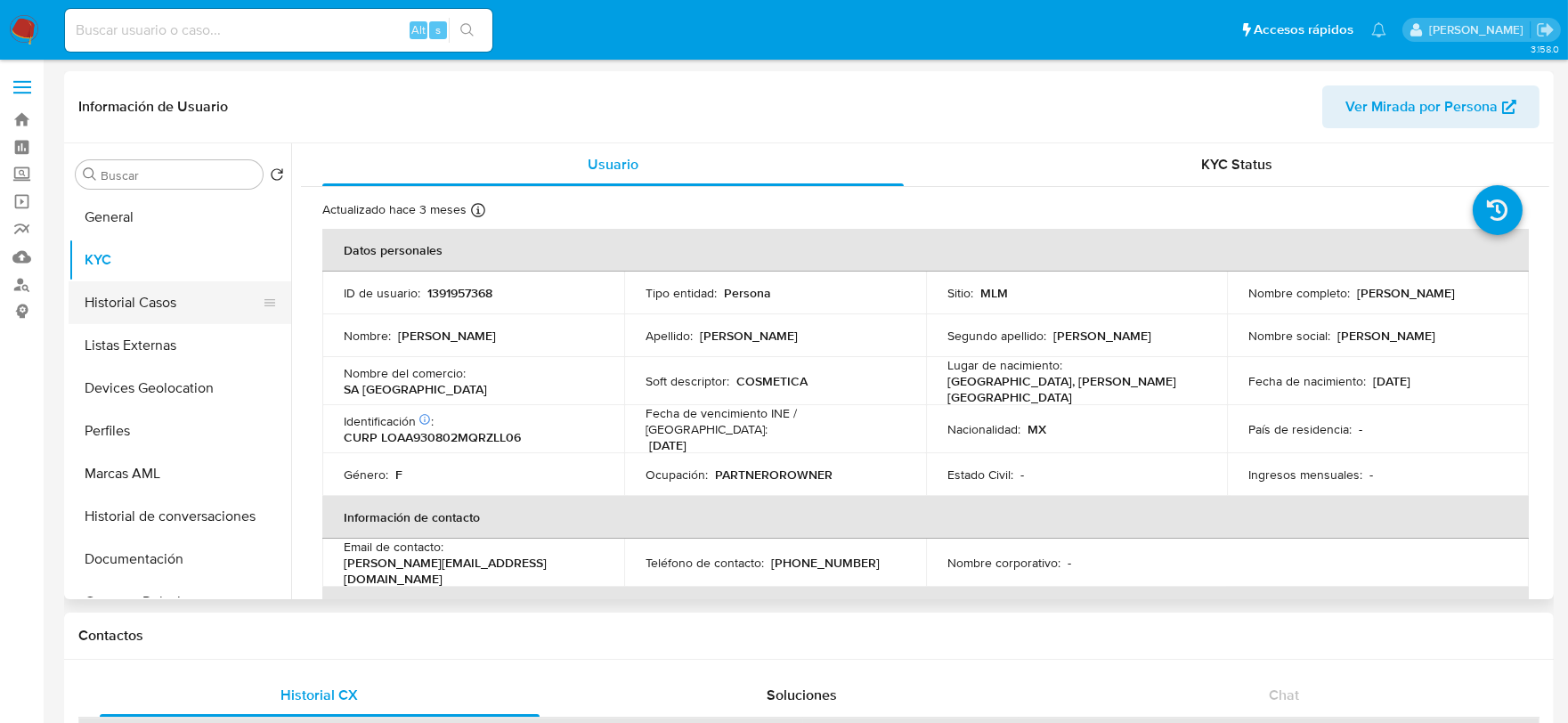
click at [98, 288] on button "Historial Casos" at bounding box center [173, 302] width 209 height 43
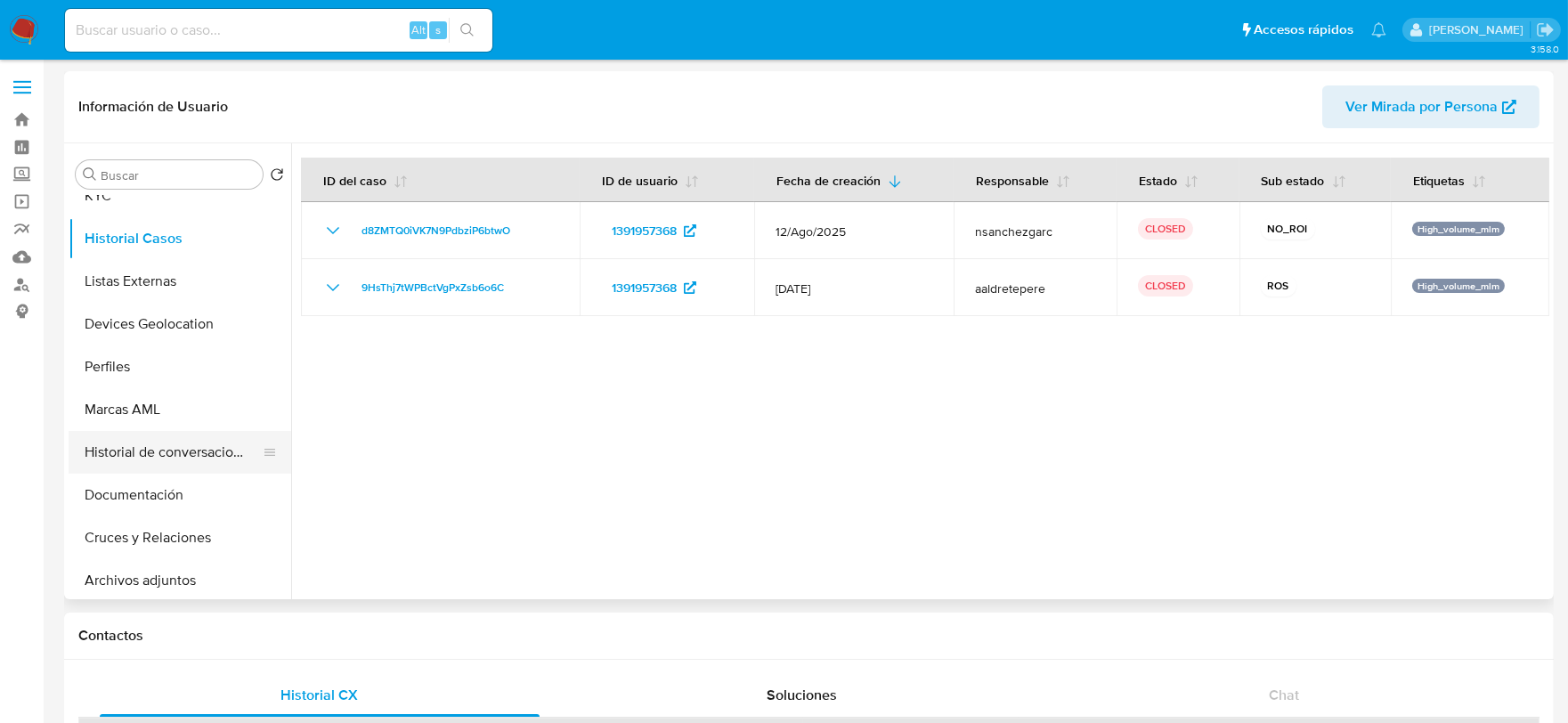
scroll to position [99, 0]
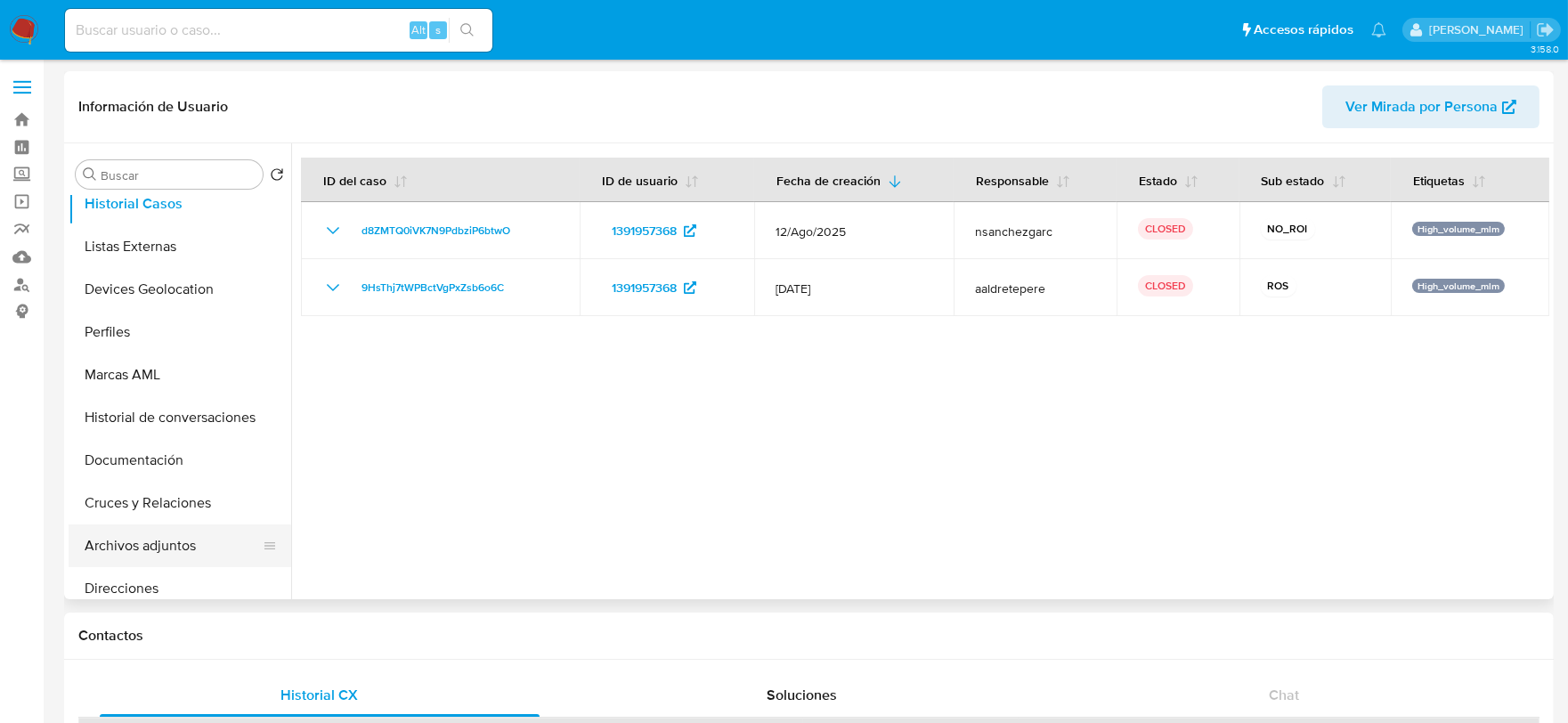
click at [167, 536] on button "Archivos adjuntos" at bounding box center [173, 546] width 209 height 43
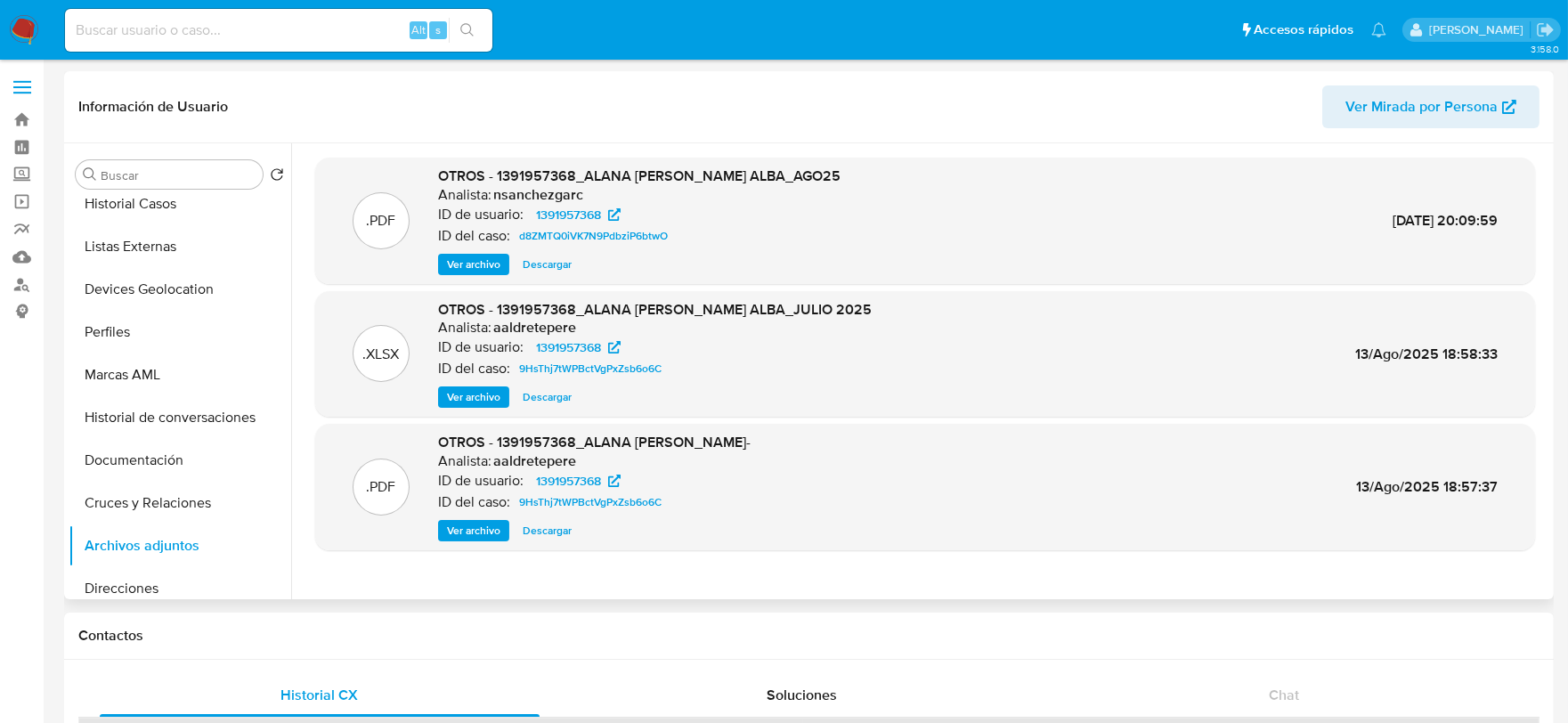
click at [479, 524] on span "Ver archivo" at bounding box center [474, 530] width 53 height 18
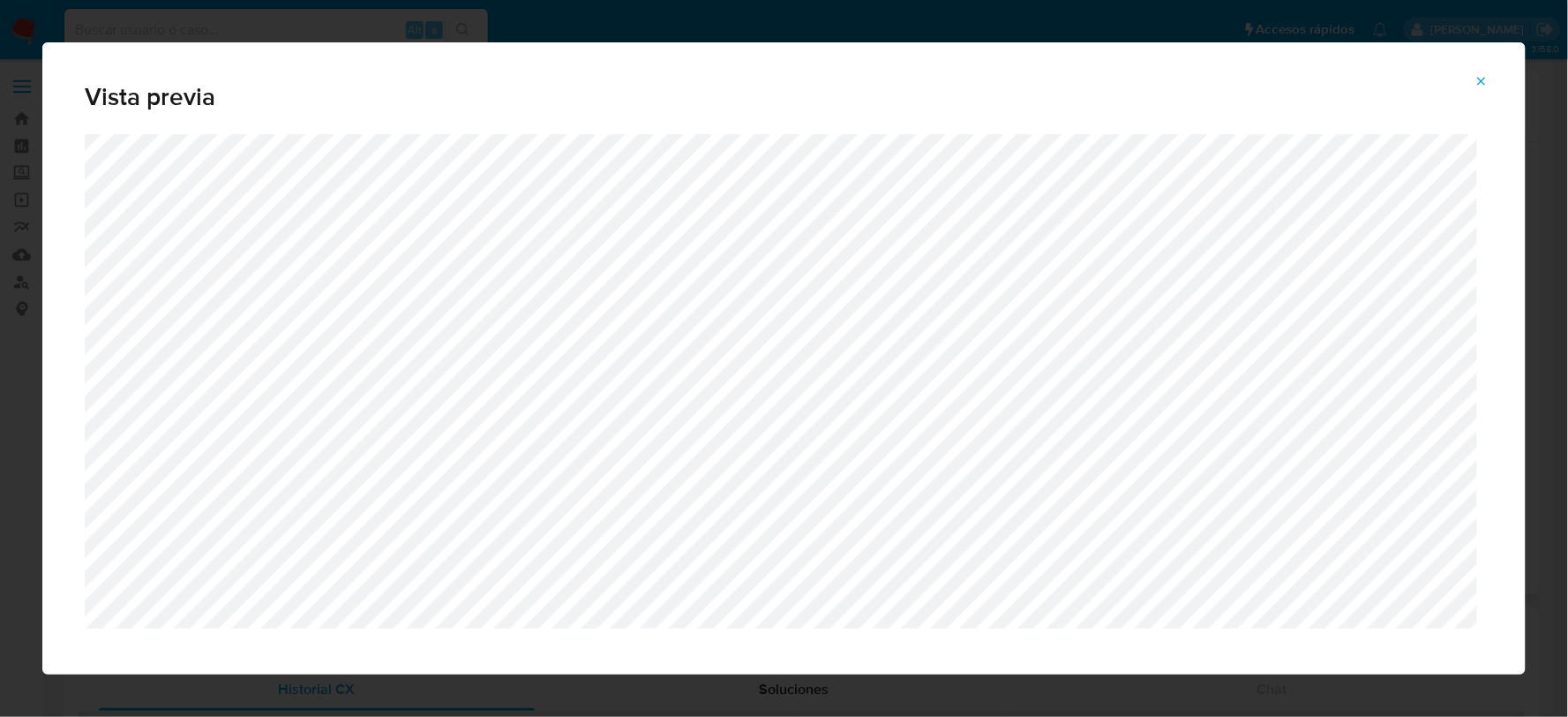
click at [1488, 71] on span "Attachment preview" at bounding box center [1481, 81] width 14 height 24
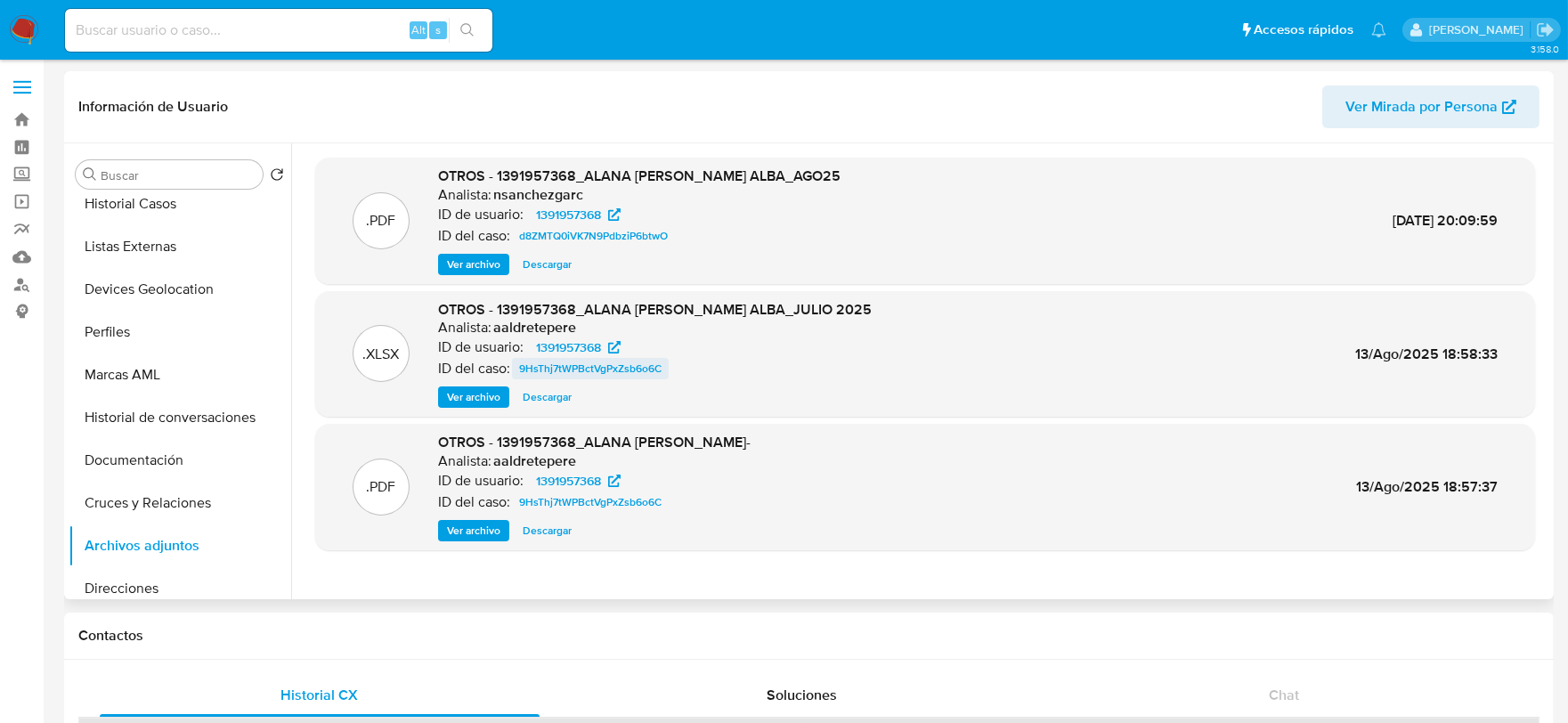
click at [607, 366] on span "9HsThj7tWPBctVgPxZsb6o6C" at bounding box center [590, 368] width 142 height 22
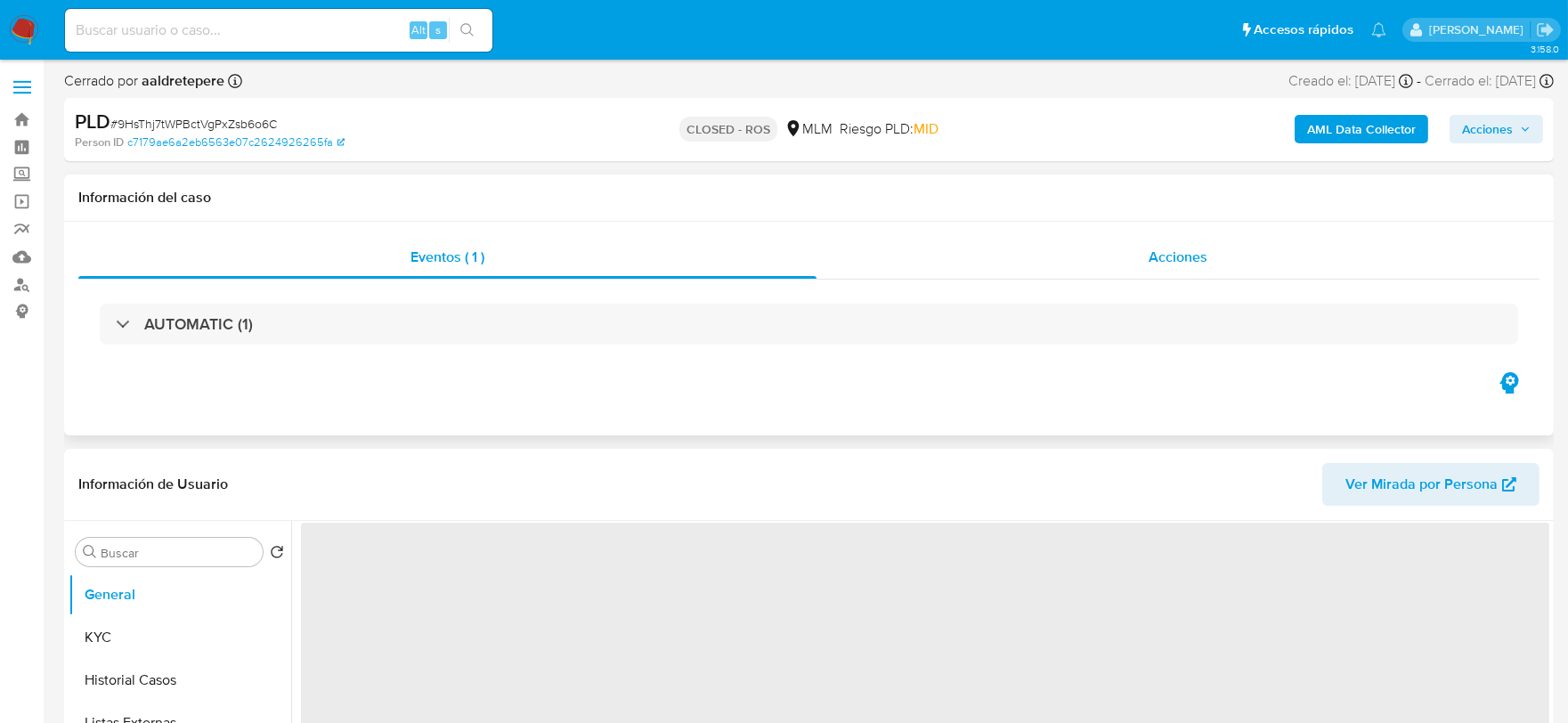
click at [1199, 261] on span "Acciones" at bounding box center [1178, 257] width 59 height 21
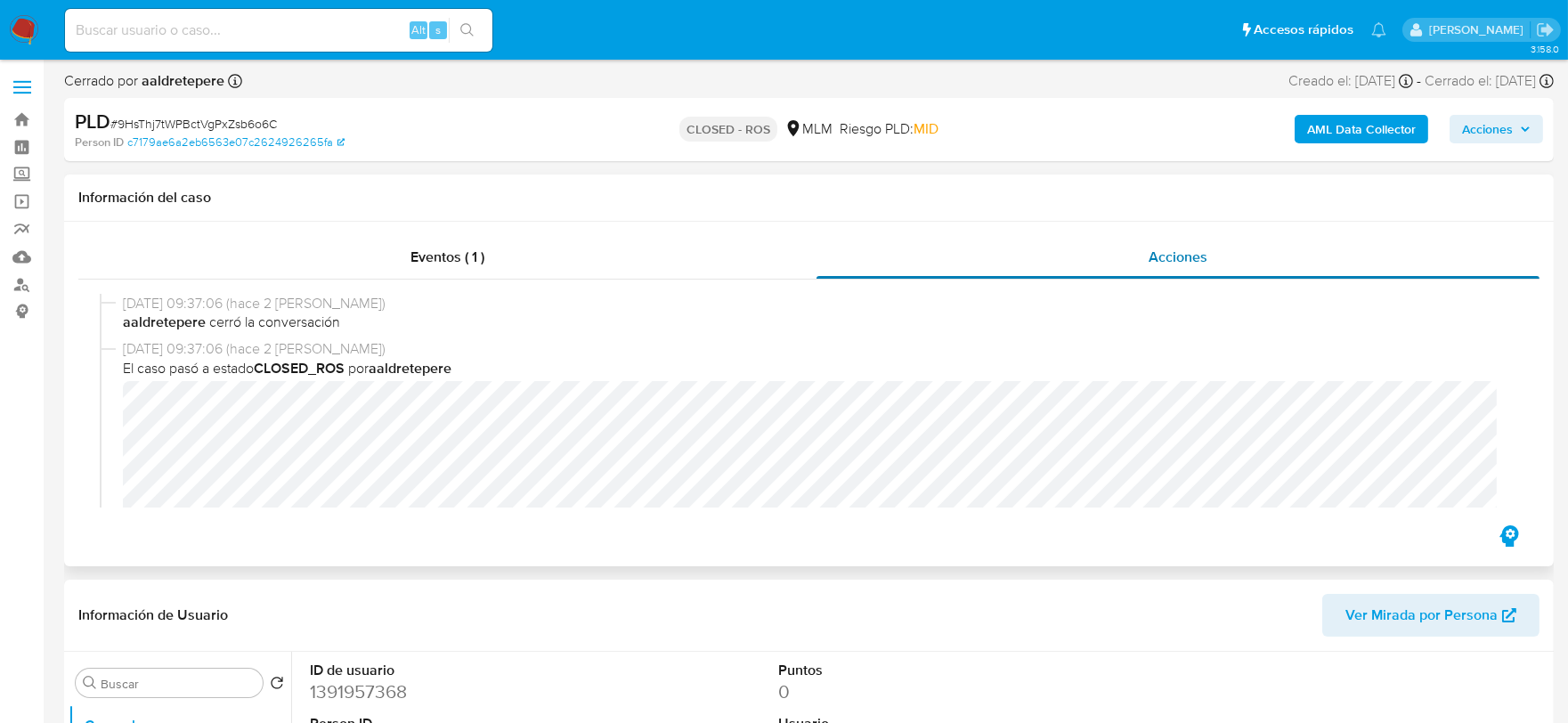
select select "10"
